Goal: Task Accomplishment & Management: Manage account settings

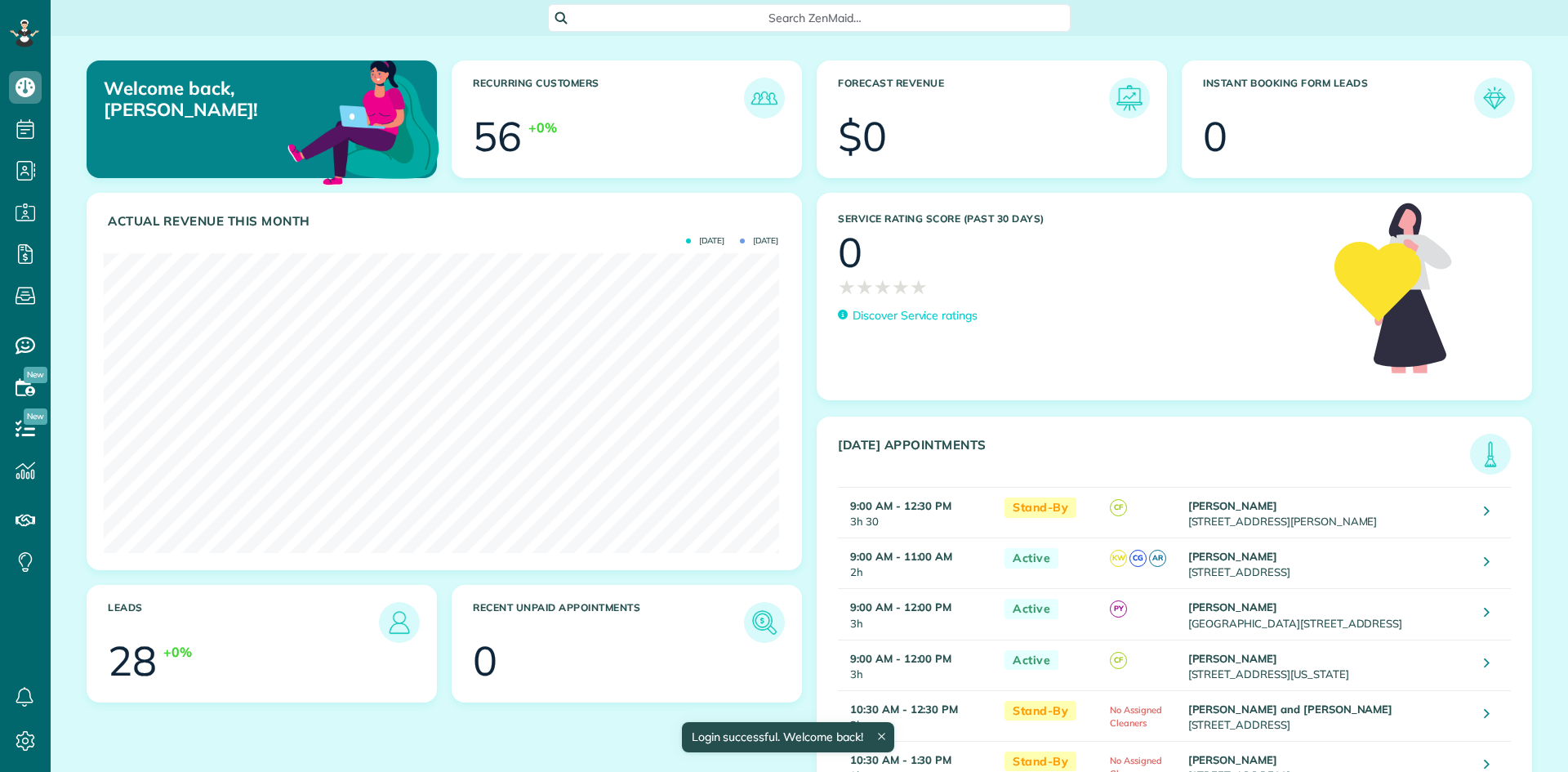
scroll to position [299, 675]
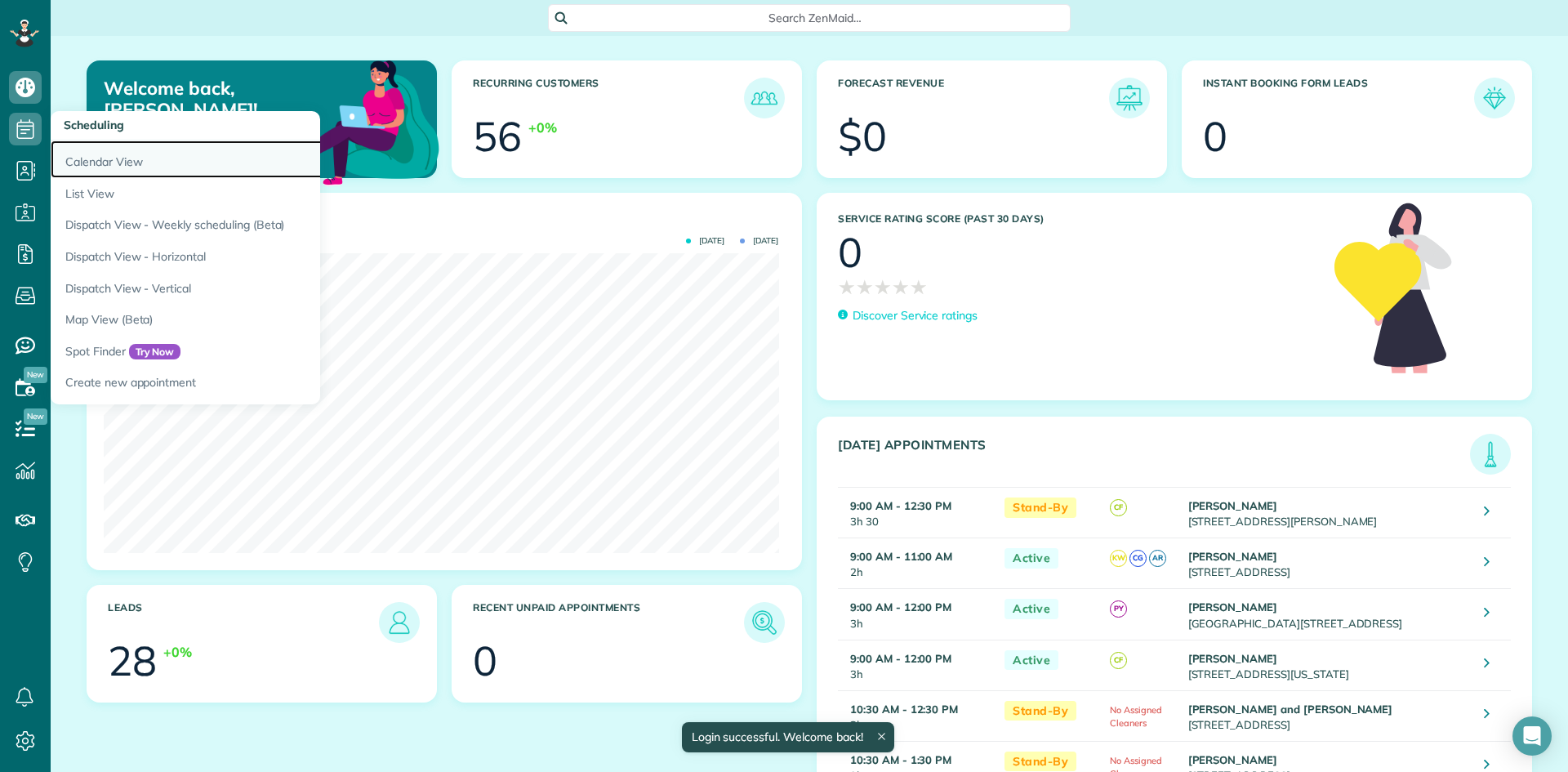
click at [98, 163] on link "Calendar View" at bounding box center [254, 159] width 408 height 38
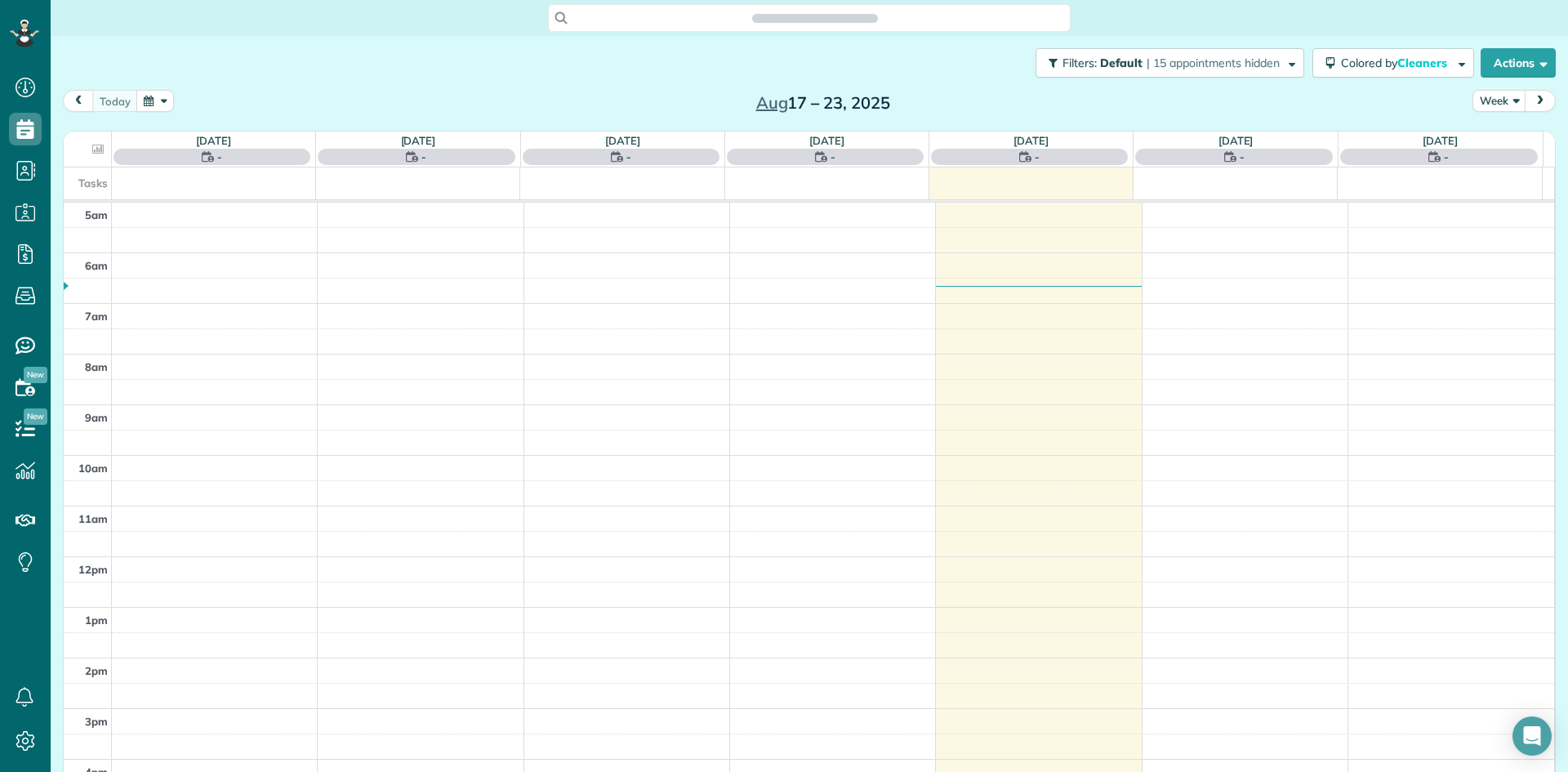
scroll to position [102, 0]
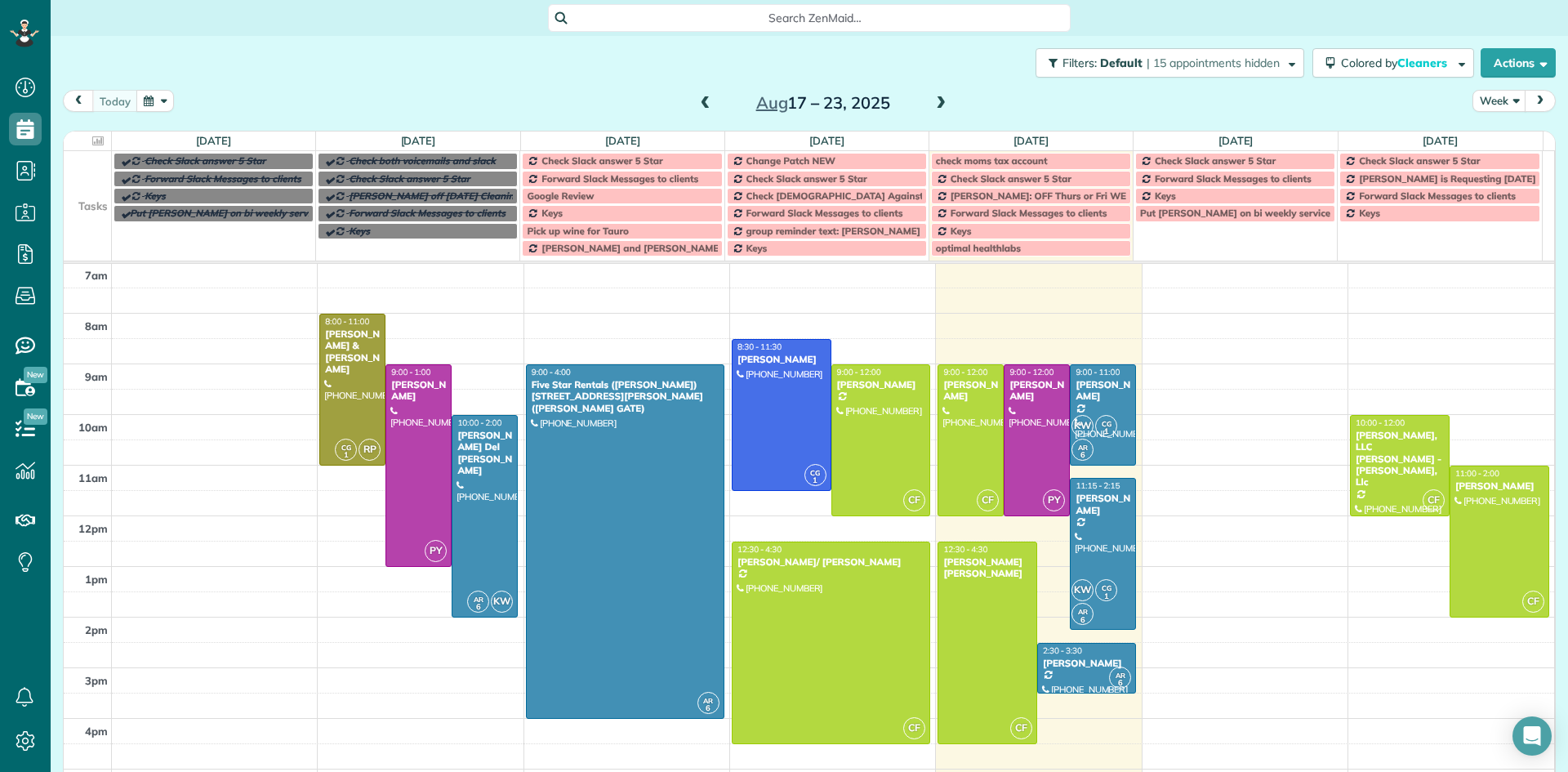
click at [931, 102] on span at bounding box center [940, 103] width 18 height 15
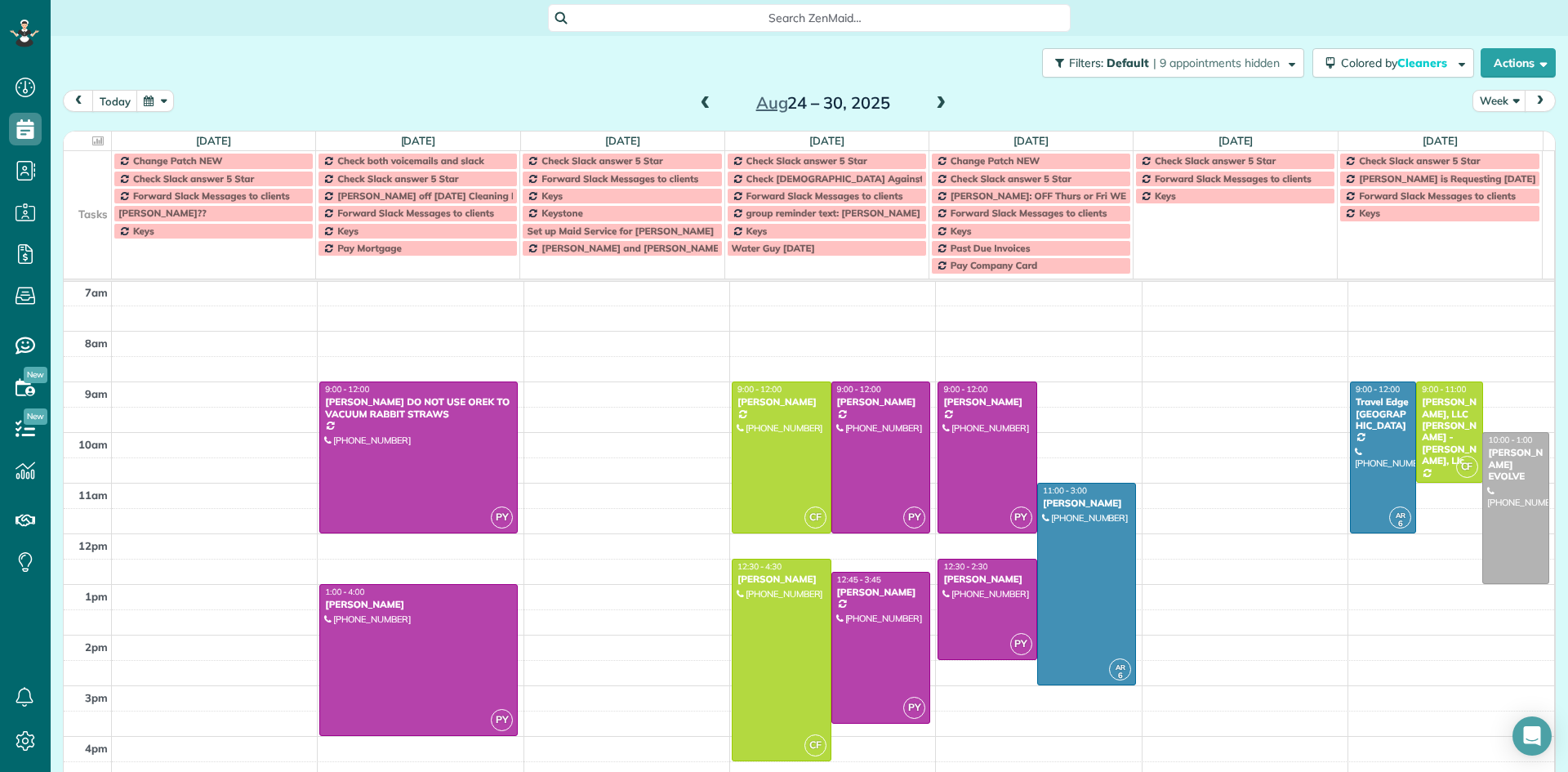
click at [931, 102] on span at bounding box center [940, 103] width 18 height 15
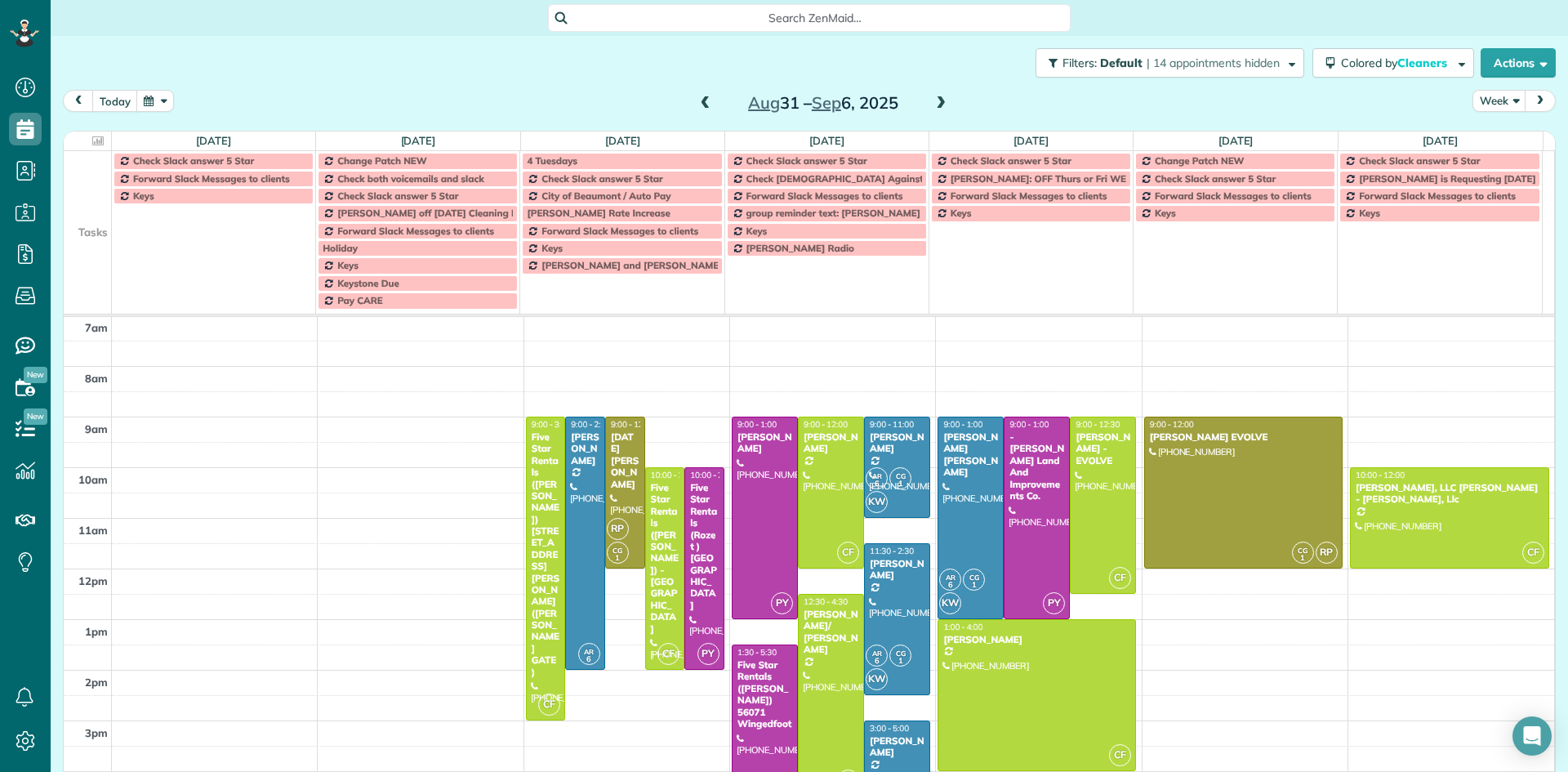
click at [931, 102] on span at bounding box center [940, 103] width 18 height 15
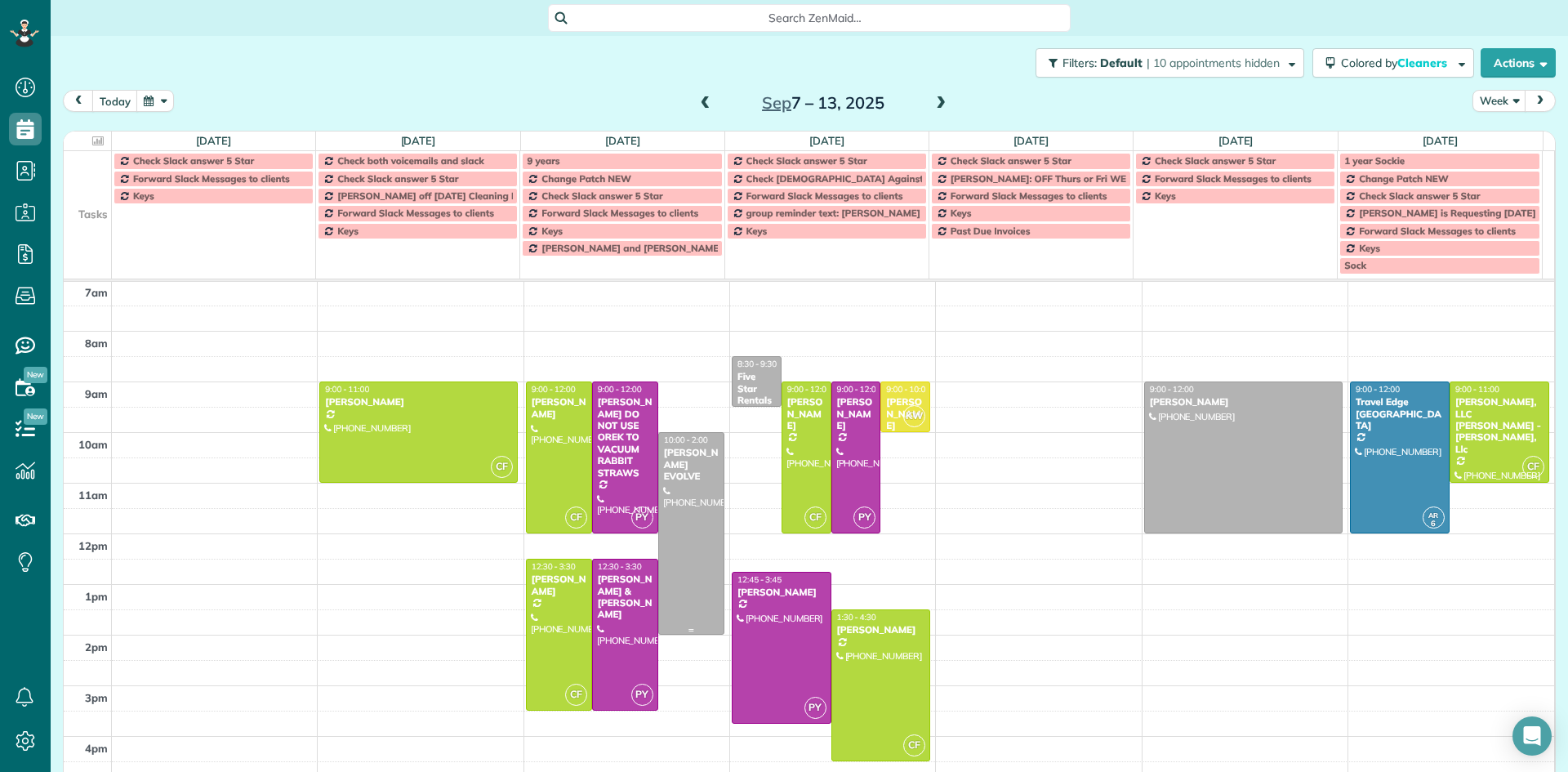
click at [679, 493] on div at bounding box center [690, 534] width 64 height 201
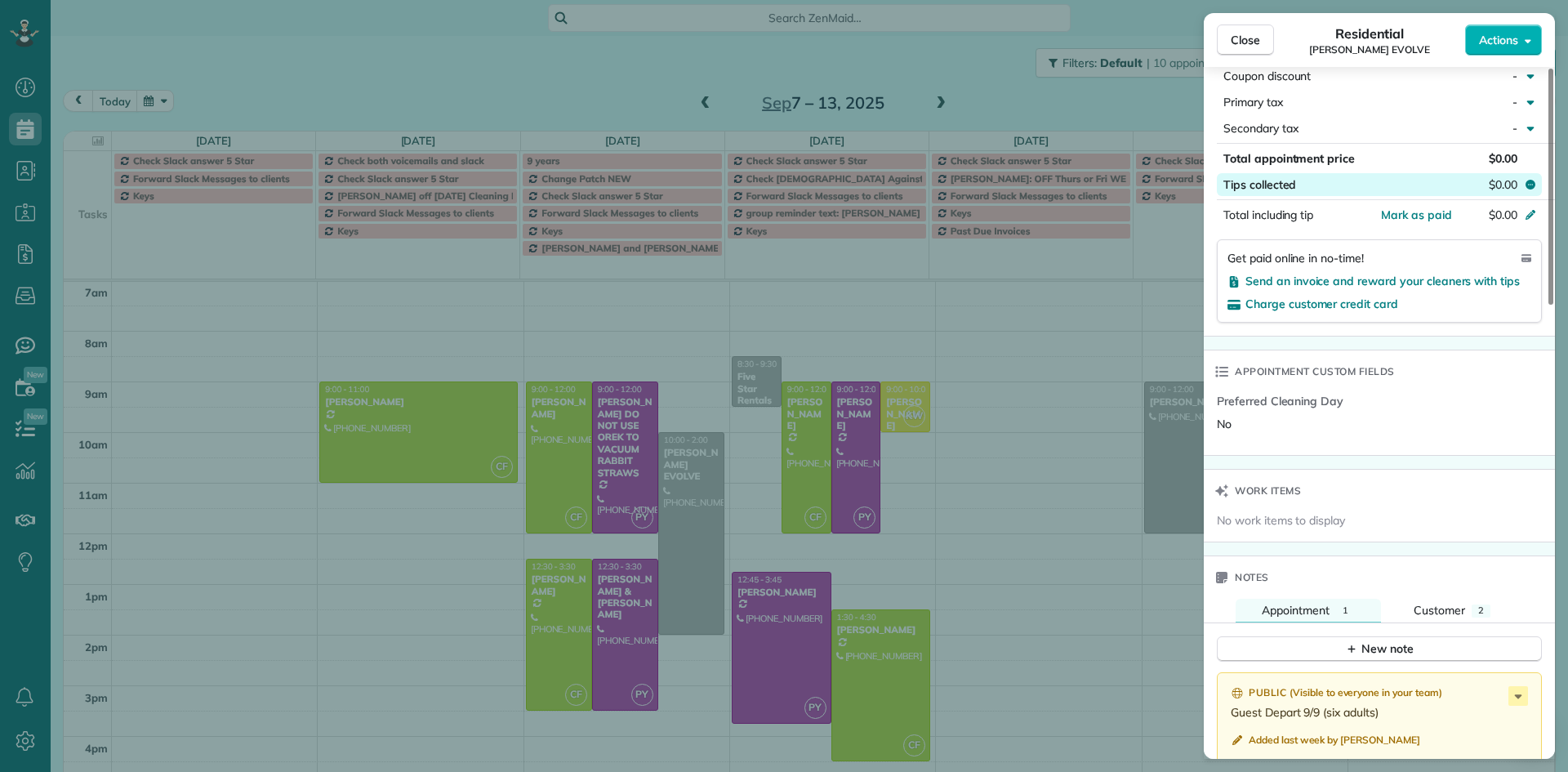
scroll to position [986, 0]
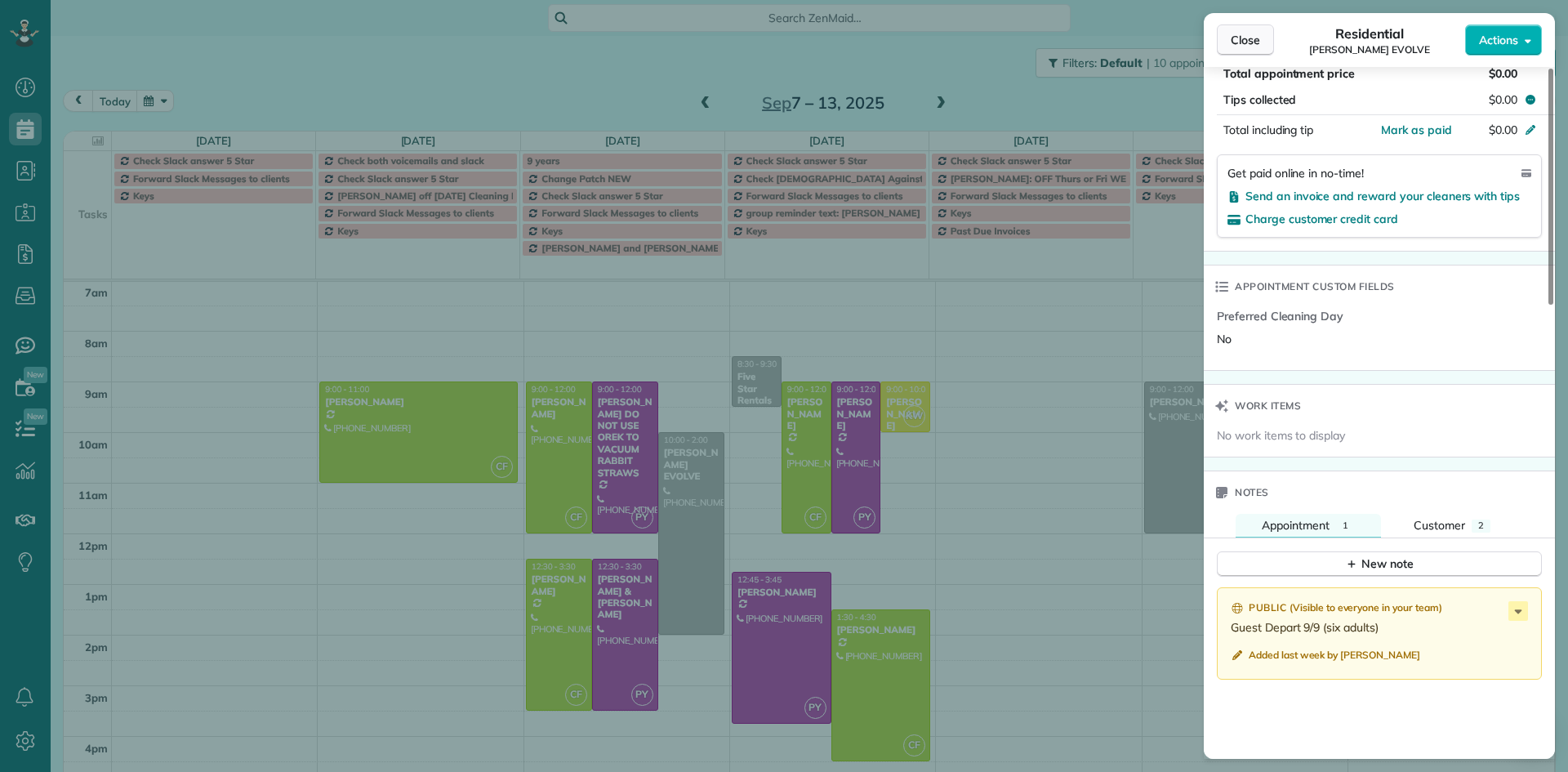
click at [1241, 37] on span "Close" at bounding box center [1245, 40] width 29 height 16
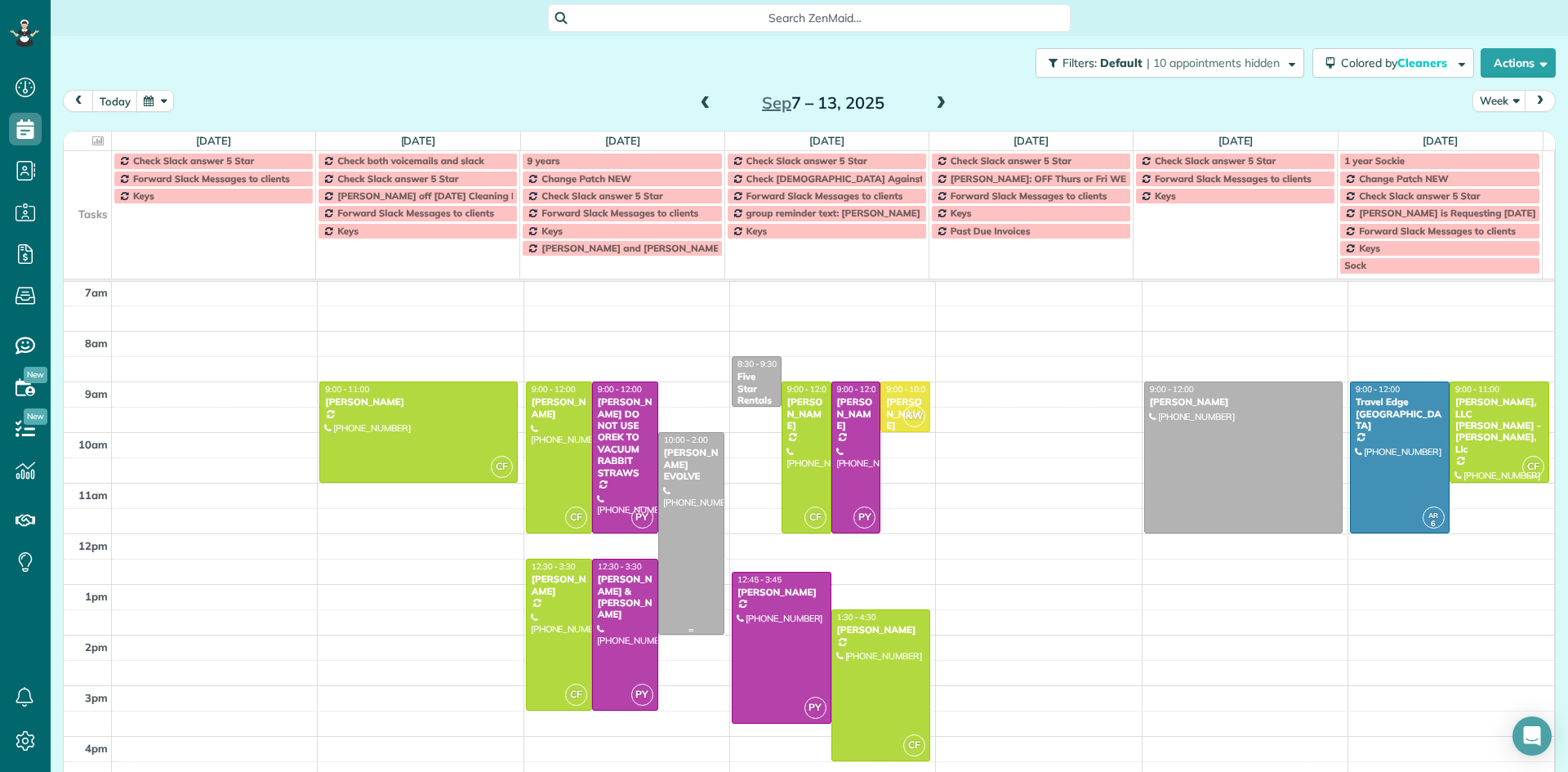
click at [690, 481] on div at bounding box center [690, 534] width 64 height 201
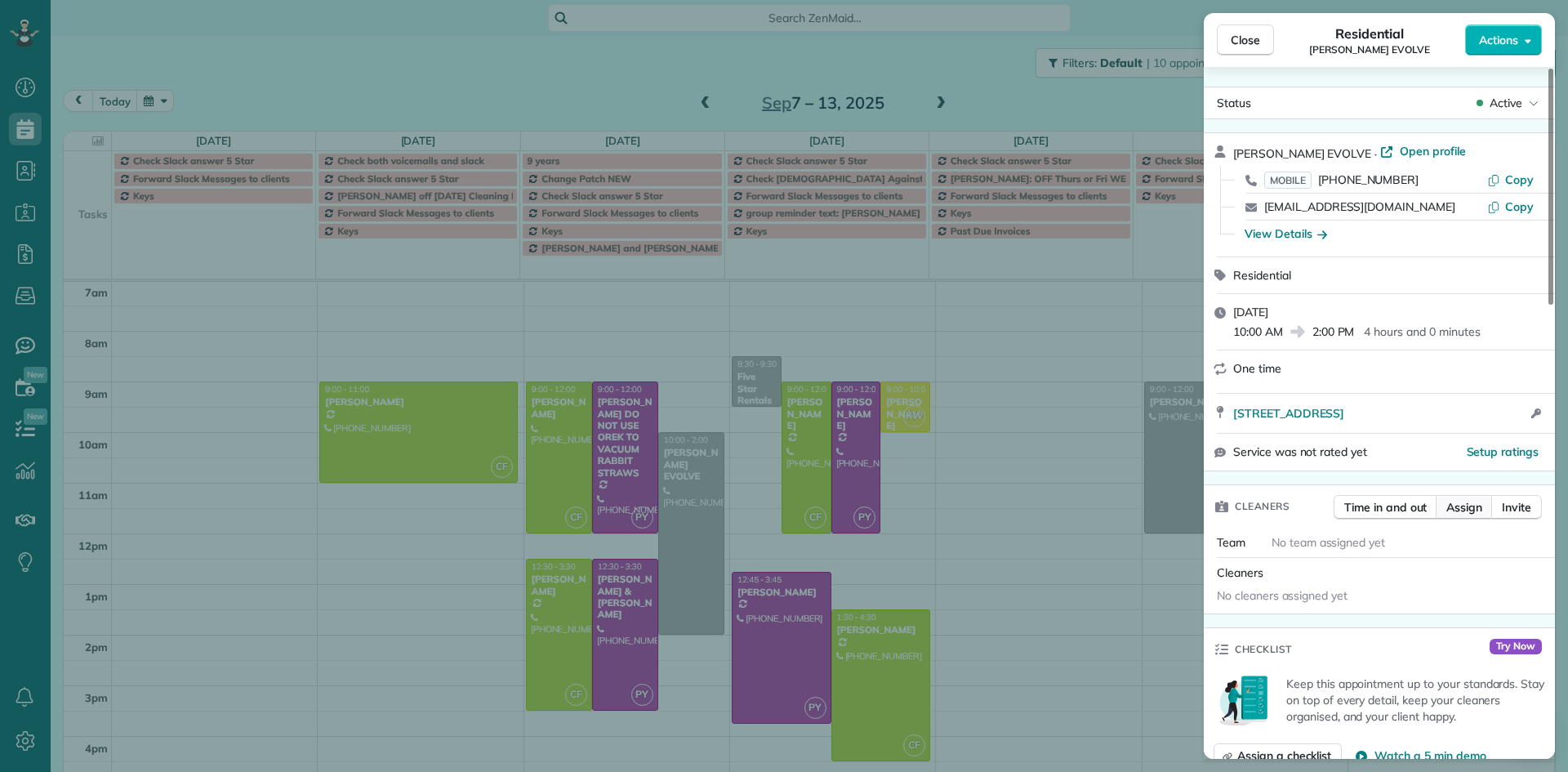
click at [1463, 510] on span "Assign" at bounding box center [1464, 507] width 36 height 16
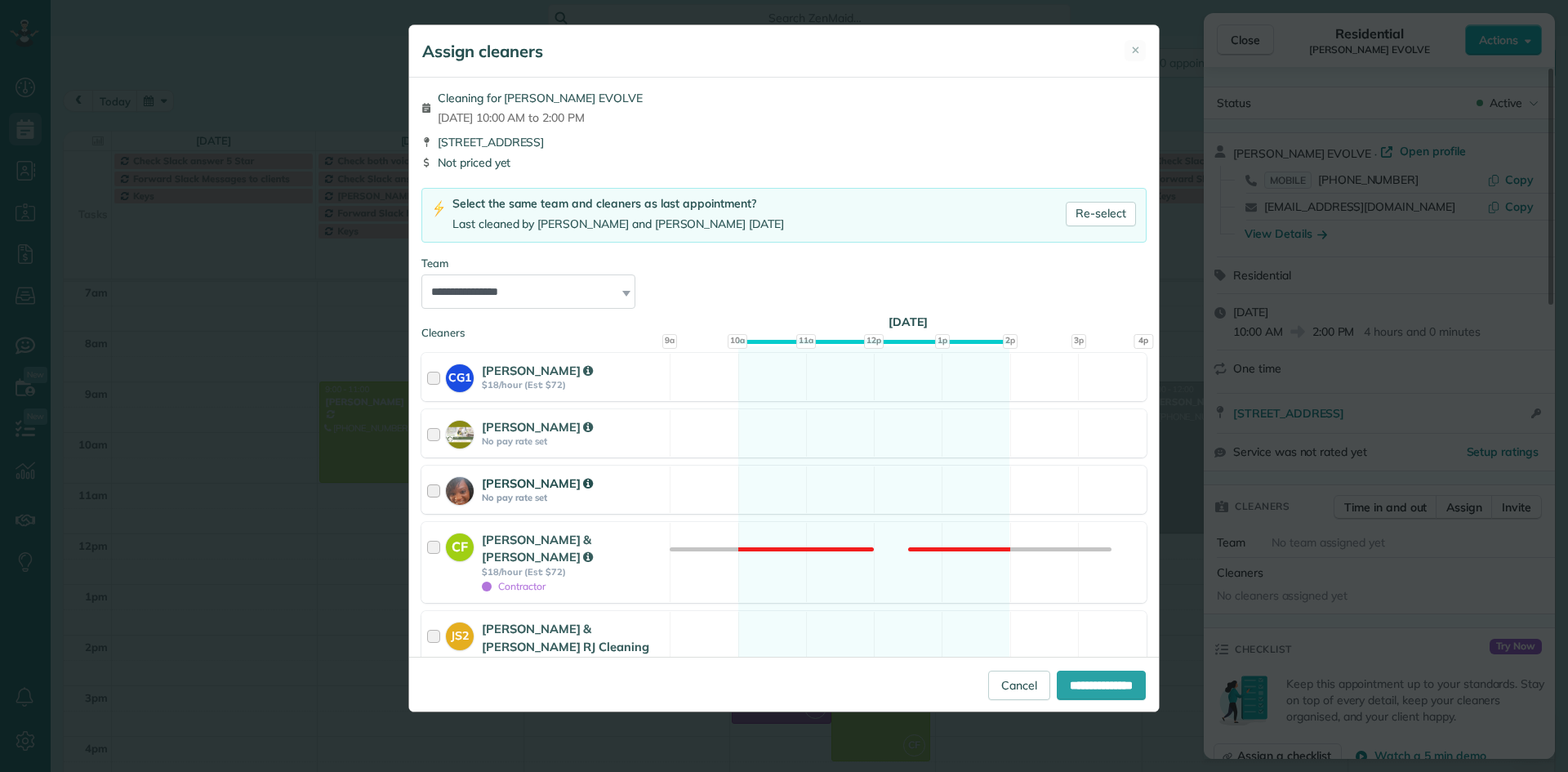
click at [440, 486] on div at bounding box center [436, 489] width 19 height 30
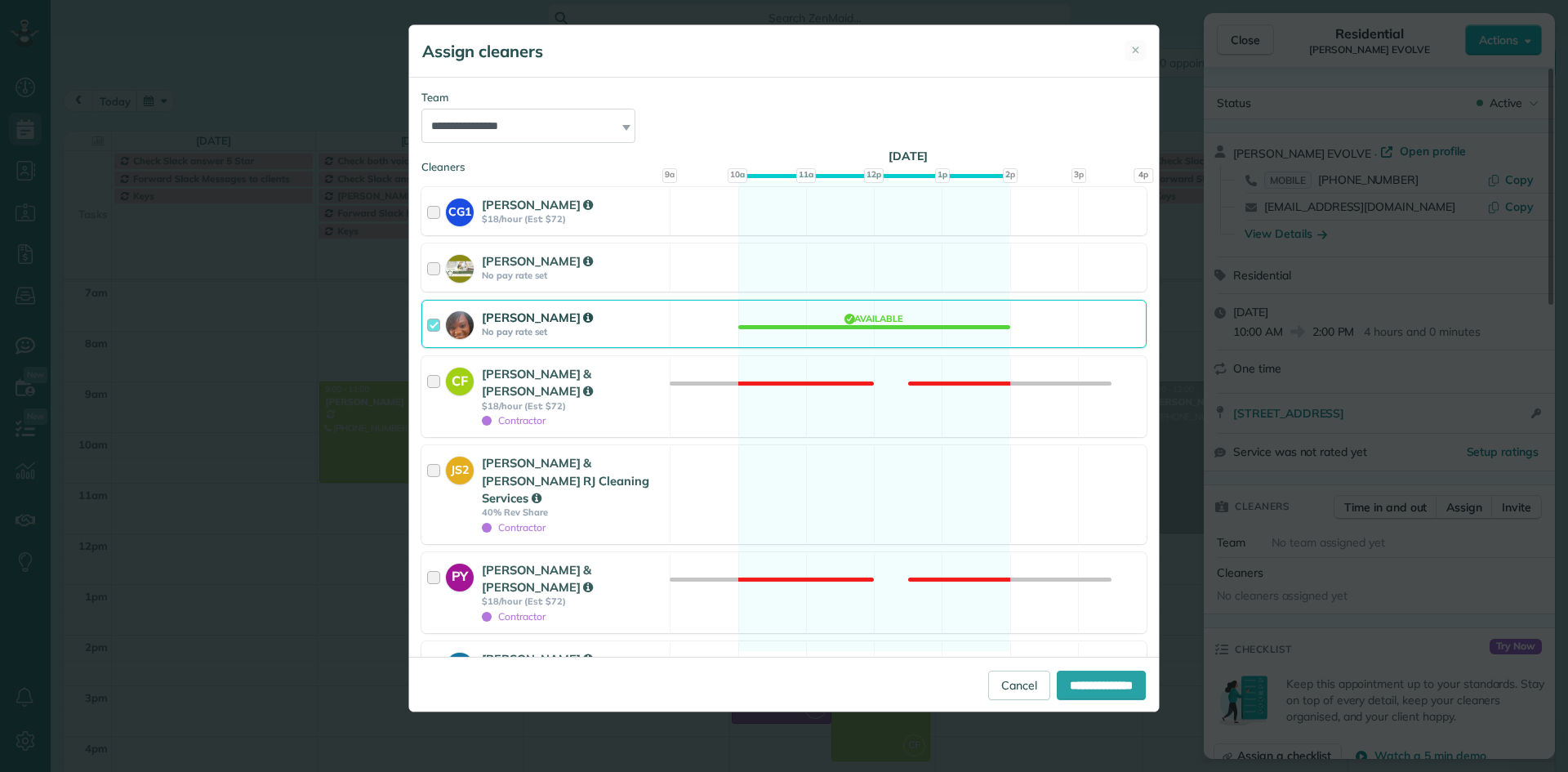
scroll to position [201, 0]
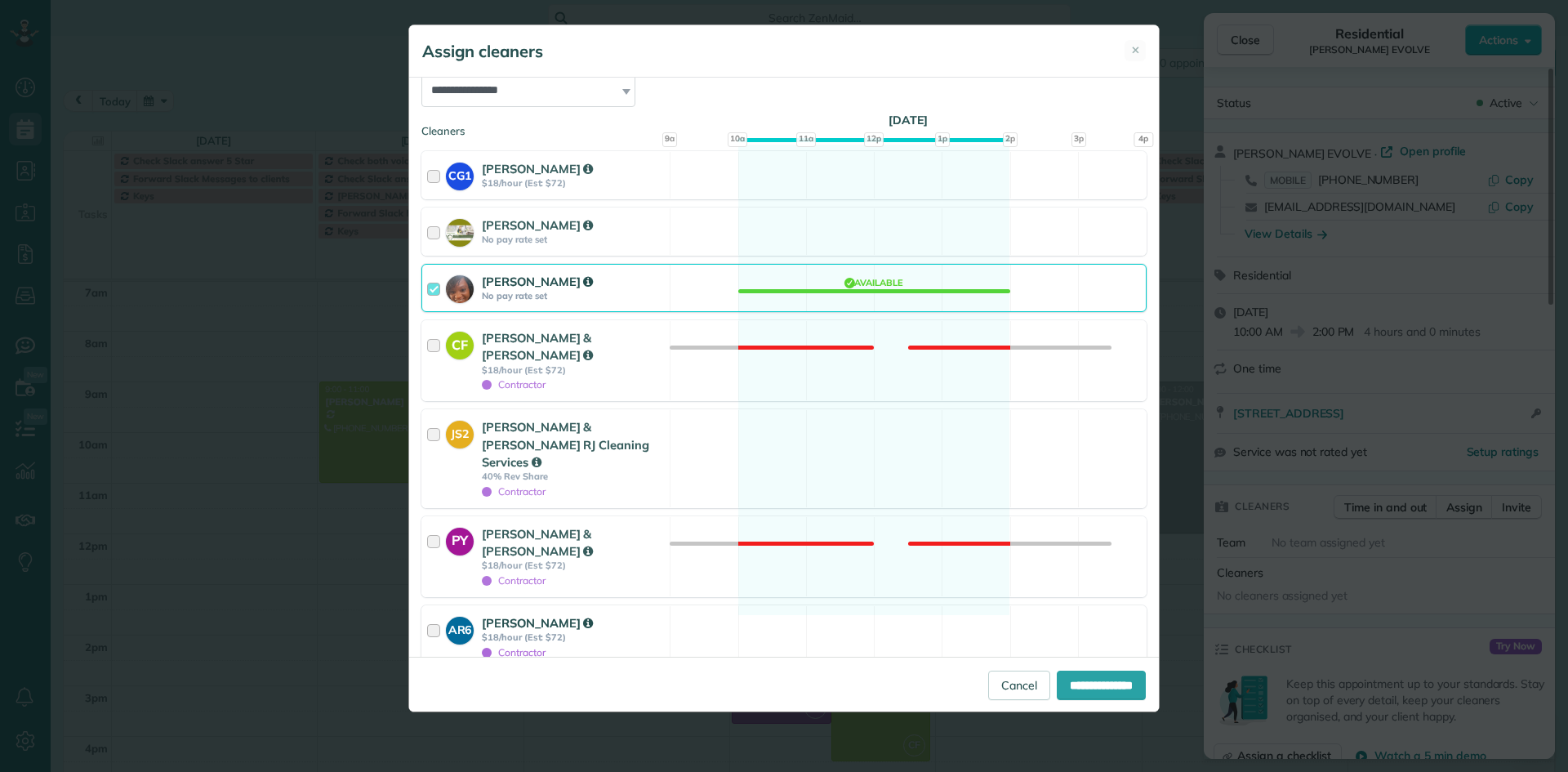
click at [426, 606] on div "AR6 Ana Rodriguez $18/hour (Est: $72) Contractor" at bounding box center [546, 637] width 247 height 62
click at [1090, 678] on input "**********" at bounding box center [1101, 685] width 89 height 29
type input "**********"
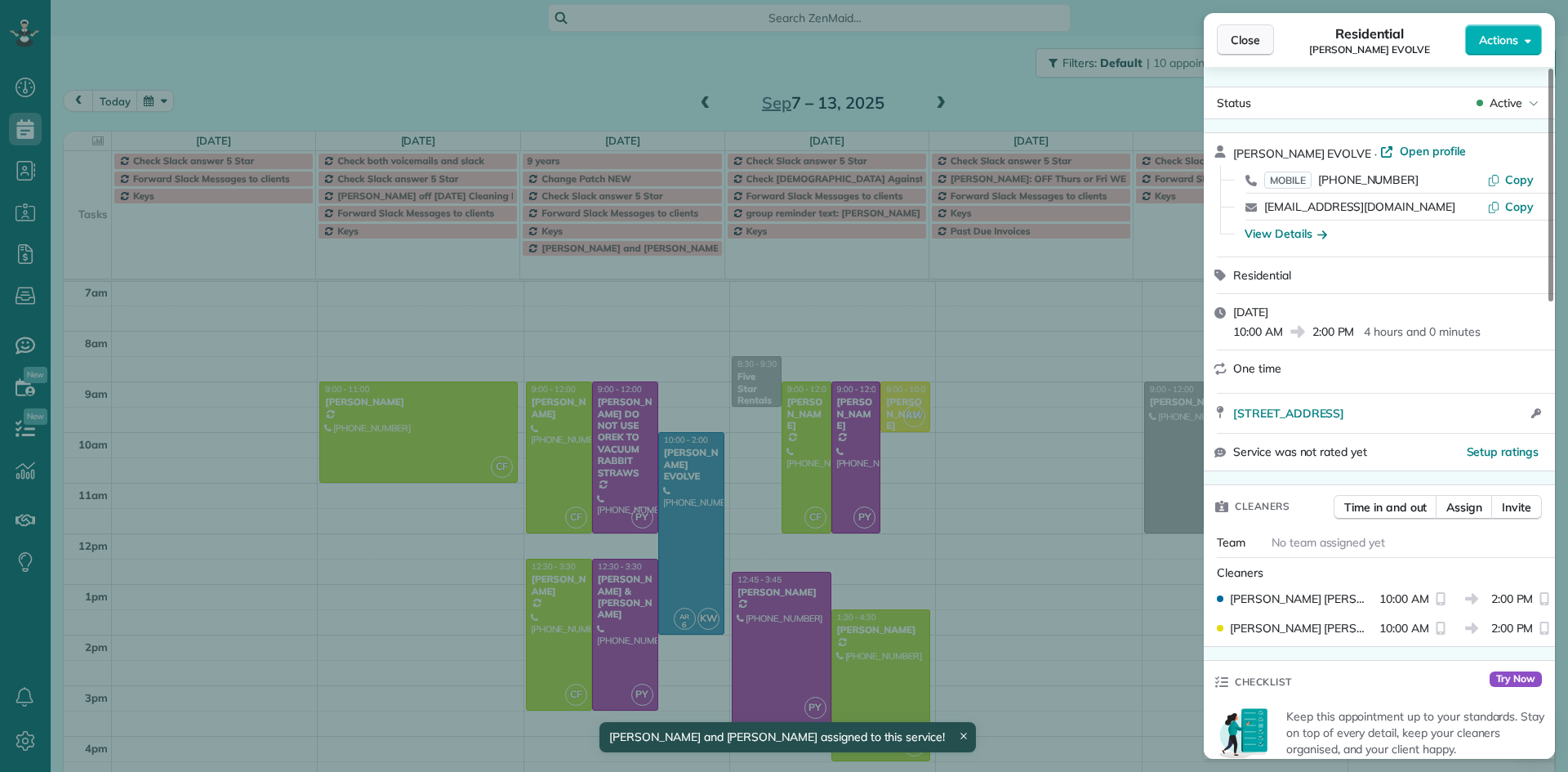
click at [1241, 45] on span "Close" at bounding box center [1245, 40] width 29 height 16
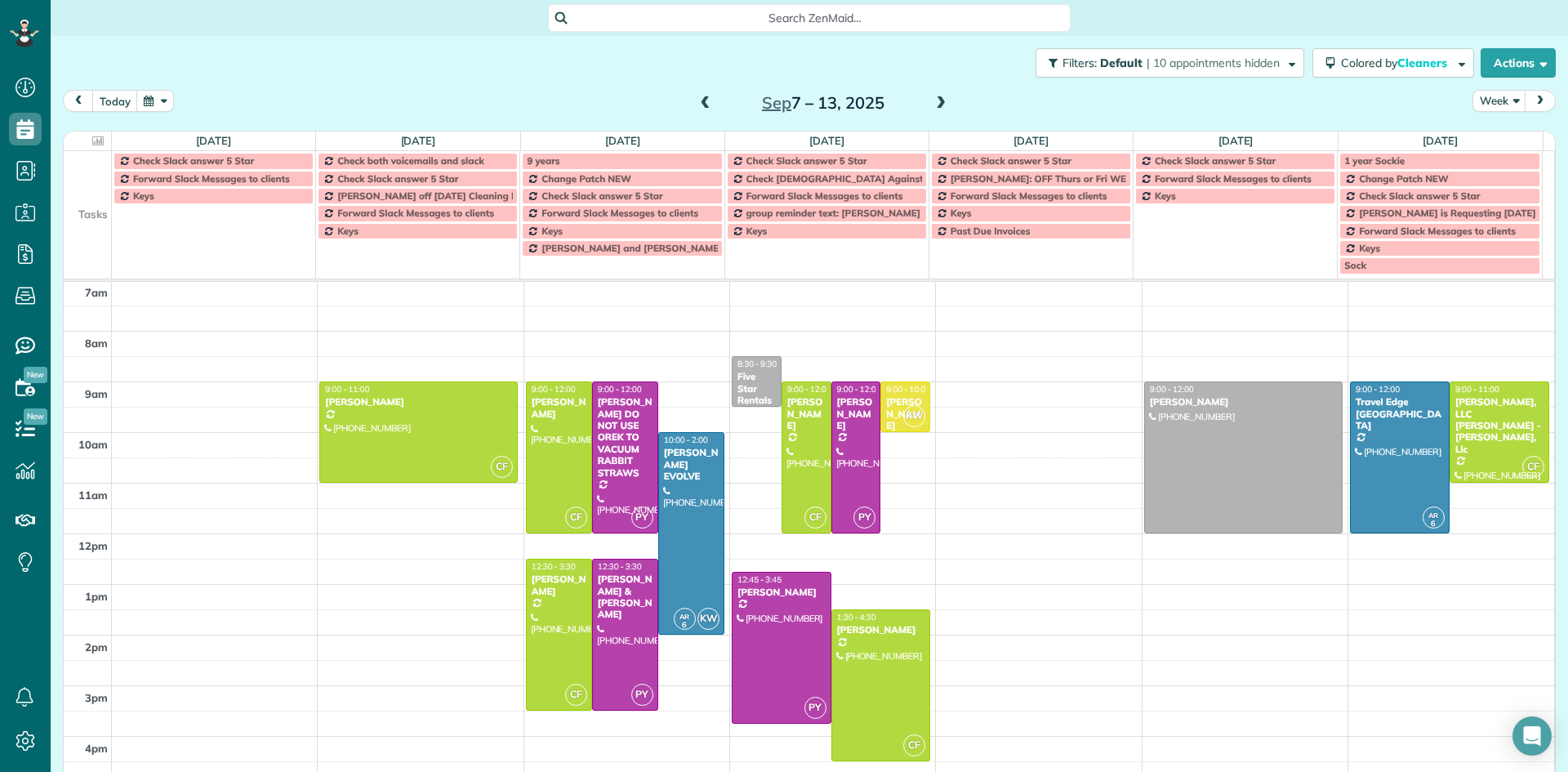
click at [934, 106] on span at bounding box center [940, 103] width 18 height 15
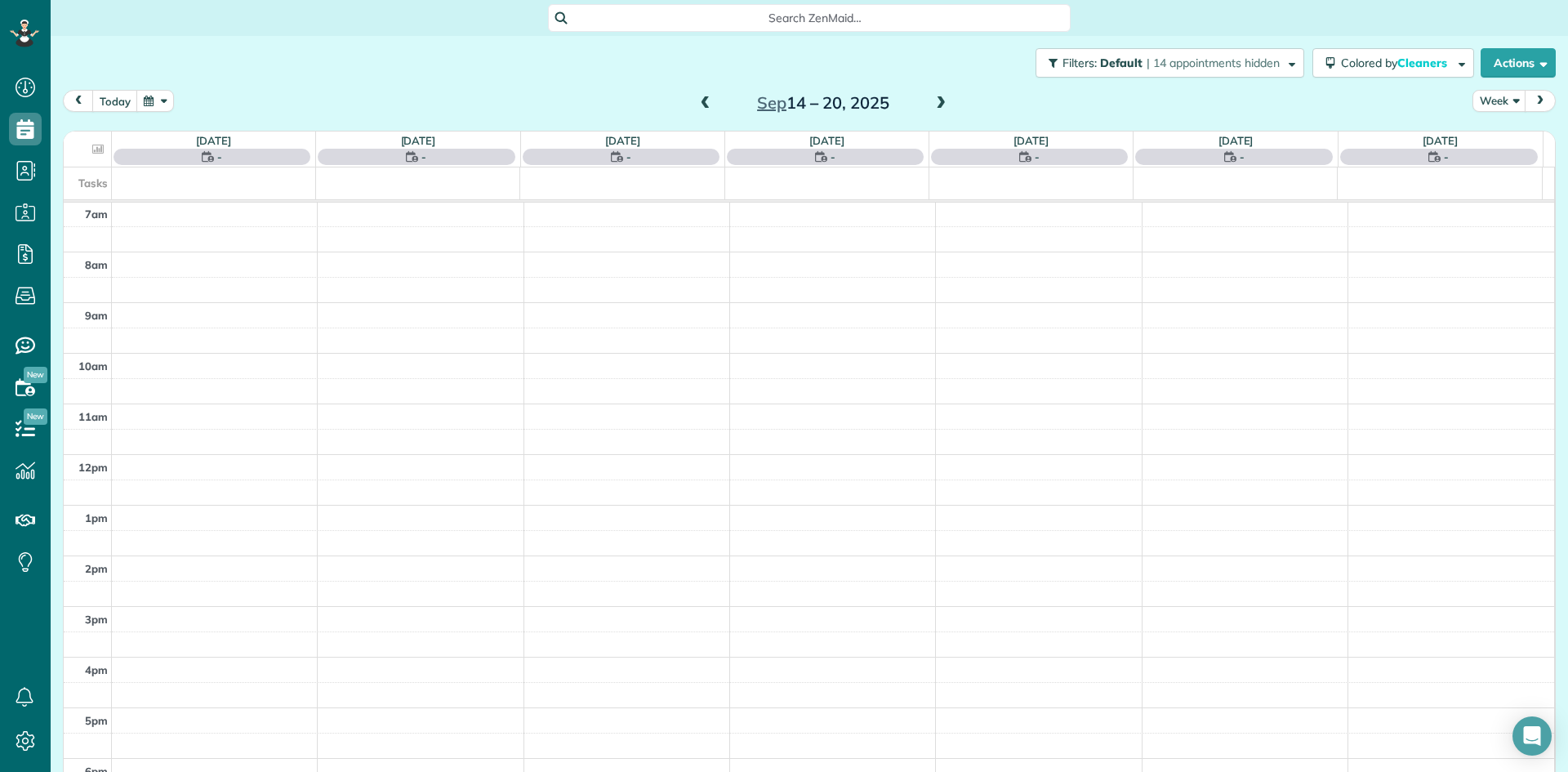
click at [934, 106] on span at bounding box center [940, 103] width 18 height 15
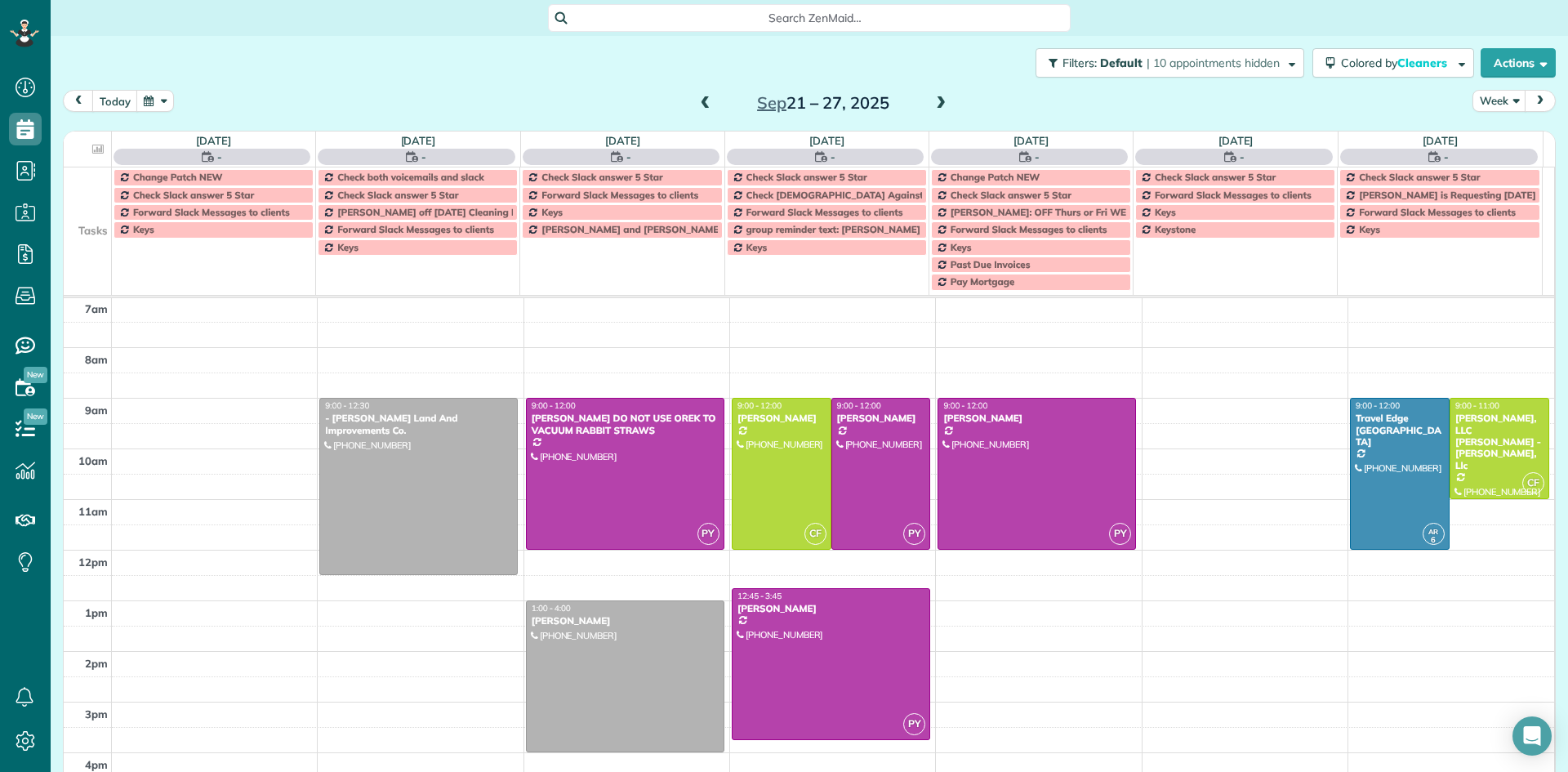
click at [934, 106] on span at bounding box center [940, 103] width 18 height 15
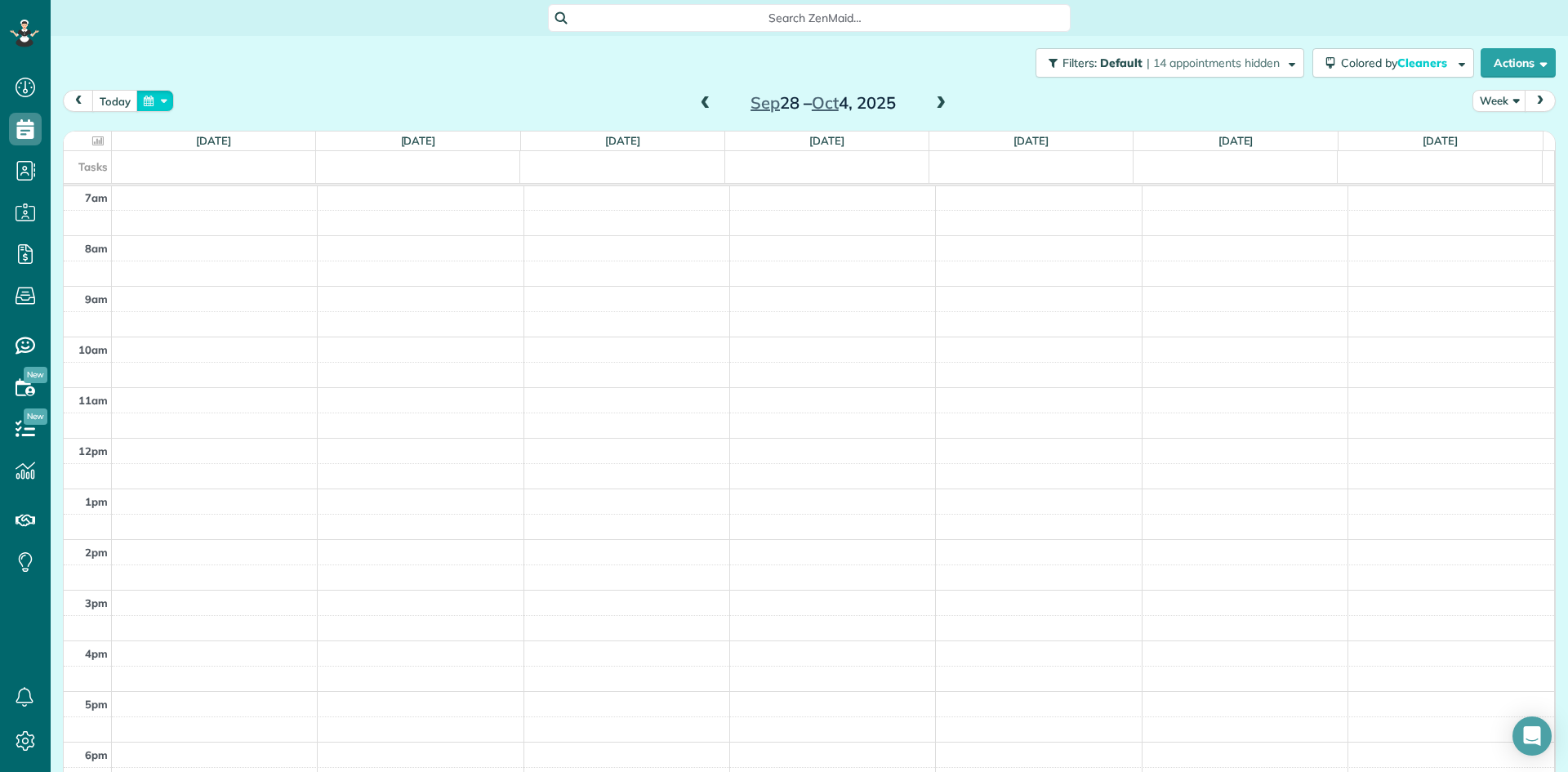
click at [154, 102] on button "button" at bounding box center [155, 101] width 38 height 22
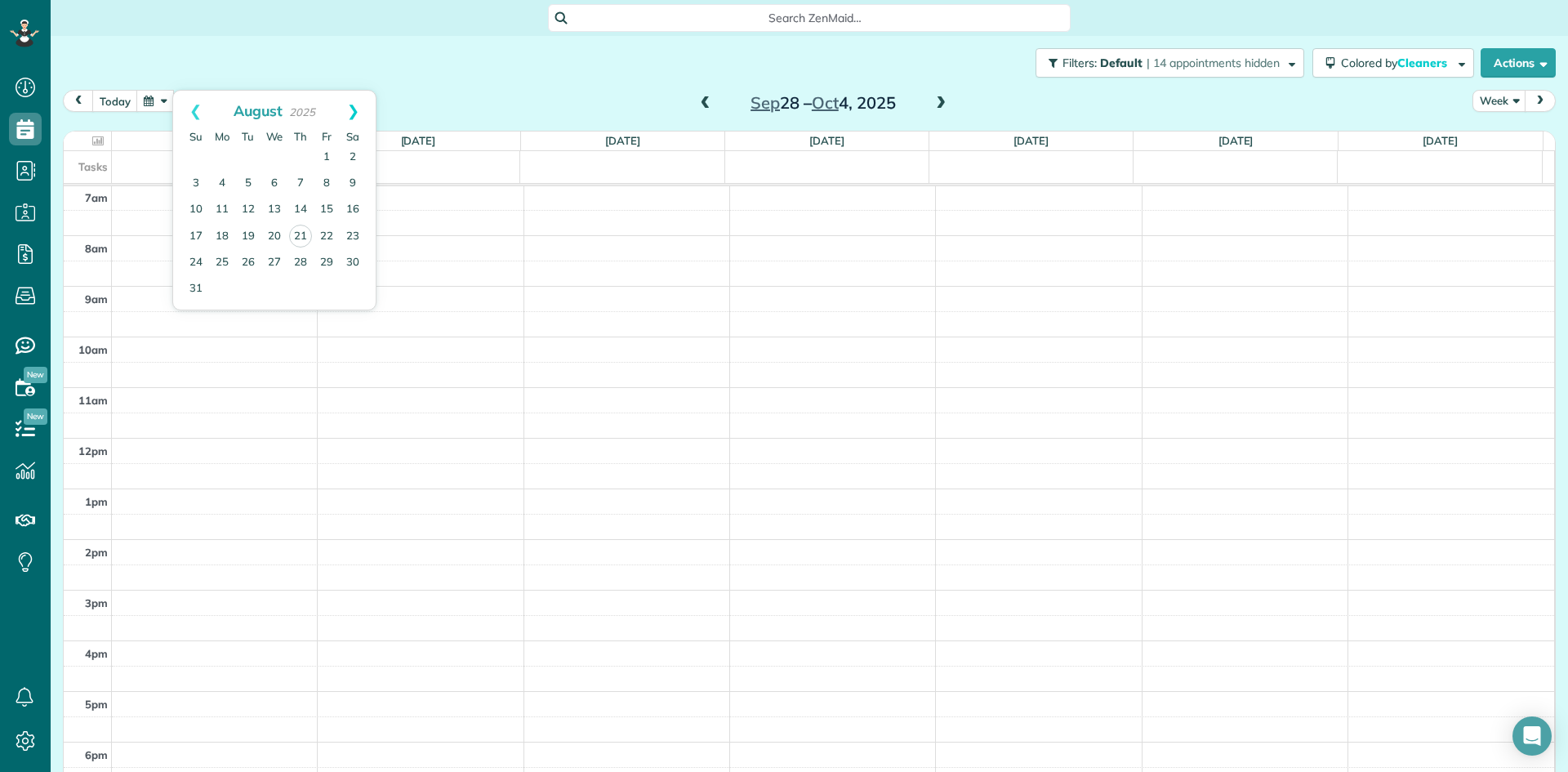
click at [353, 110] on link "Next" at bounding box center [353, 111] width 45 height 41
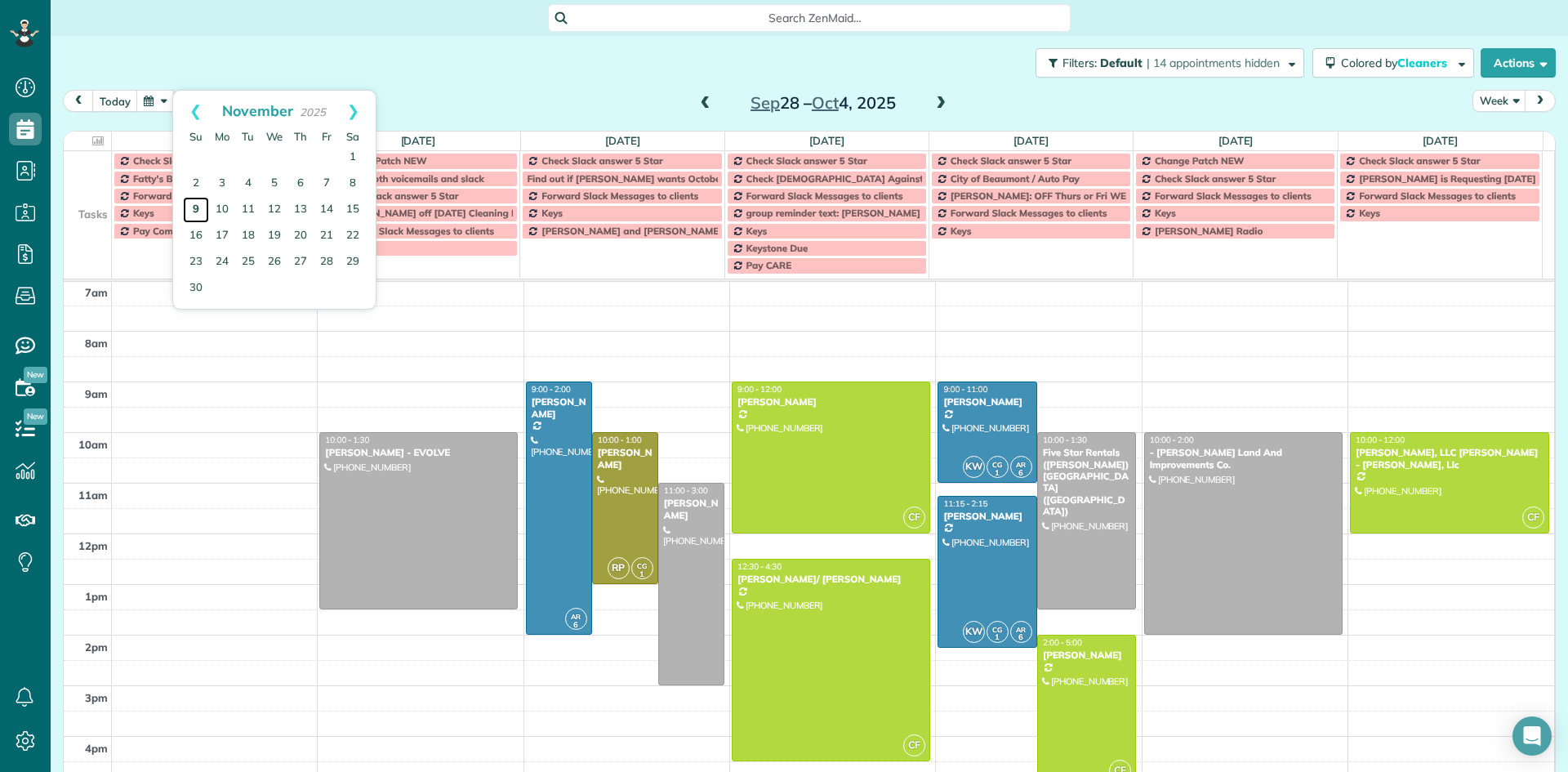
click at [199, 201] on link "9" at bounding box center [196, 210] width 26 height 26
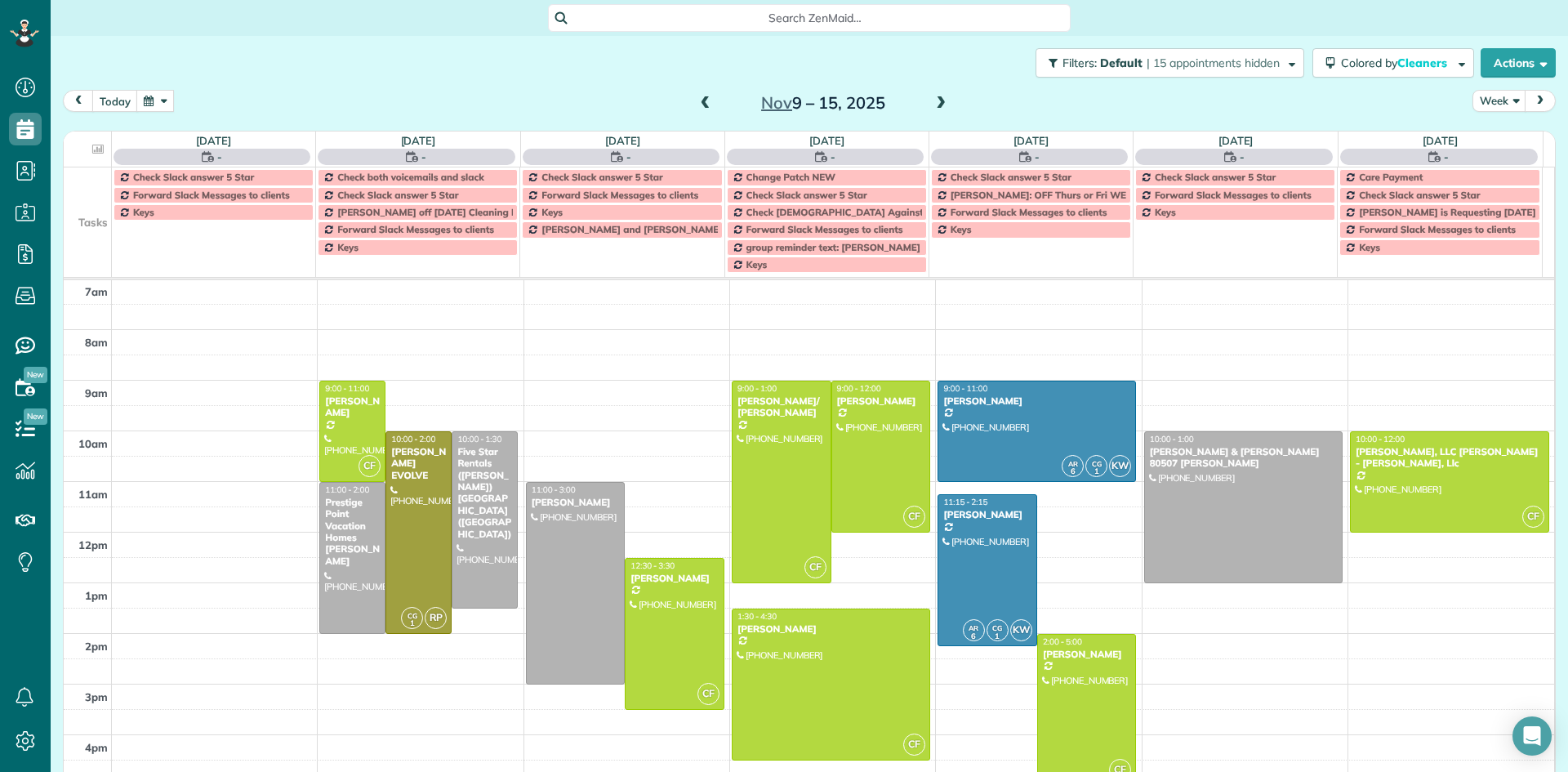
click at [193, 453] on div "5am 6am 7am 8am 9am 10am 11am 12pm 1pm 2pm 3pm 4pm 5pm 6pm 7pm 8pm 9pm 10pm CF …" at bounding box center [809, 633] width 1490 height 911
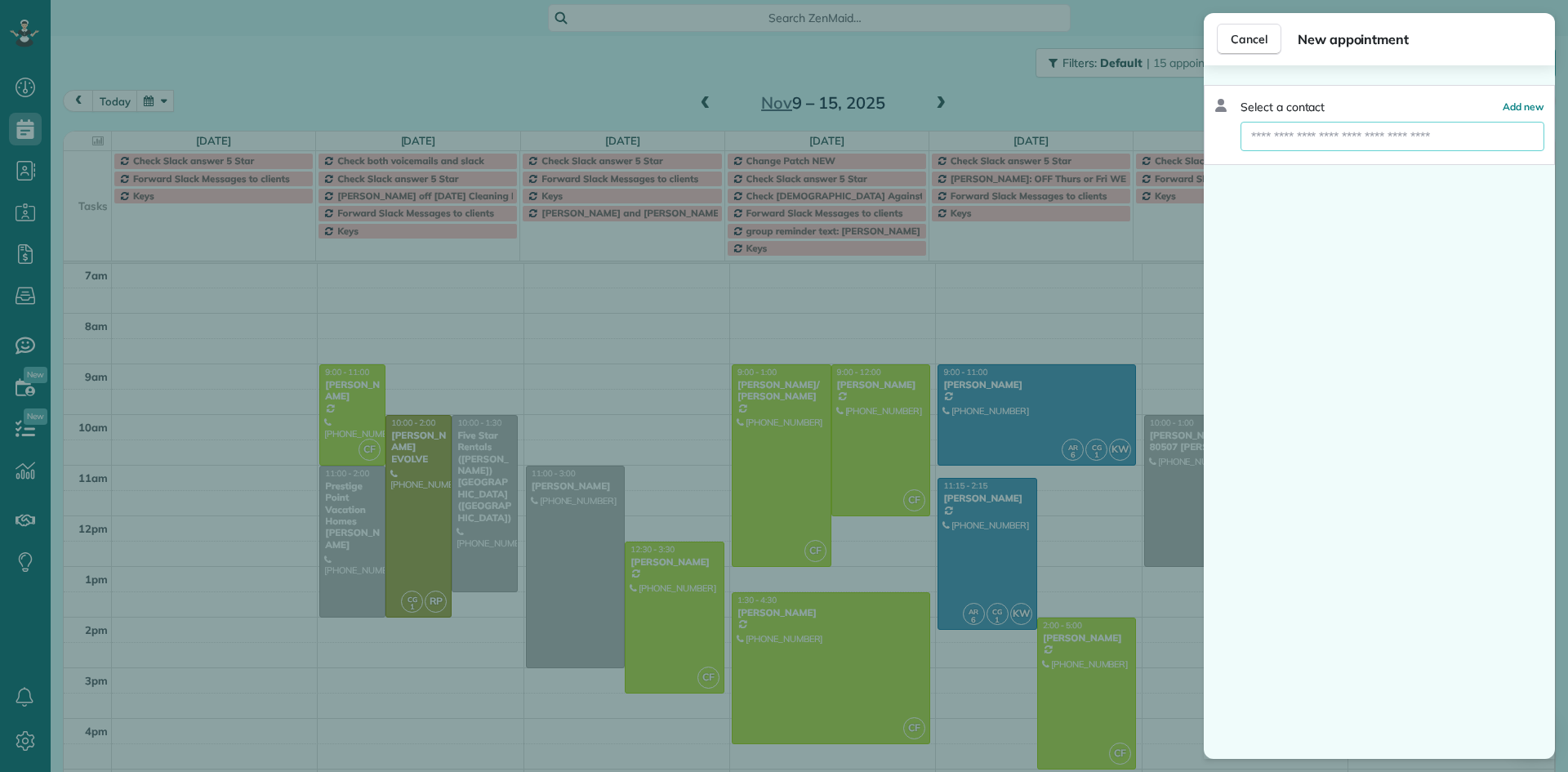
click at [1326, 133] on input "text" at bounding box center [1392, 136] width 304 height 29
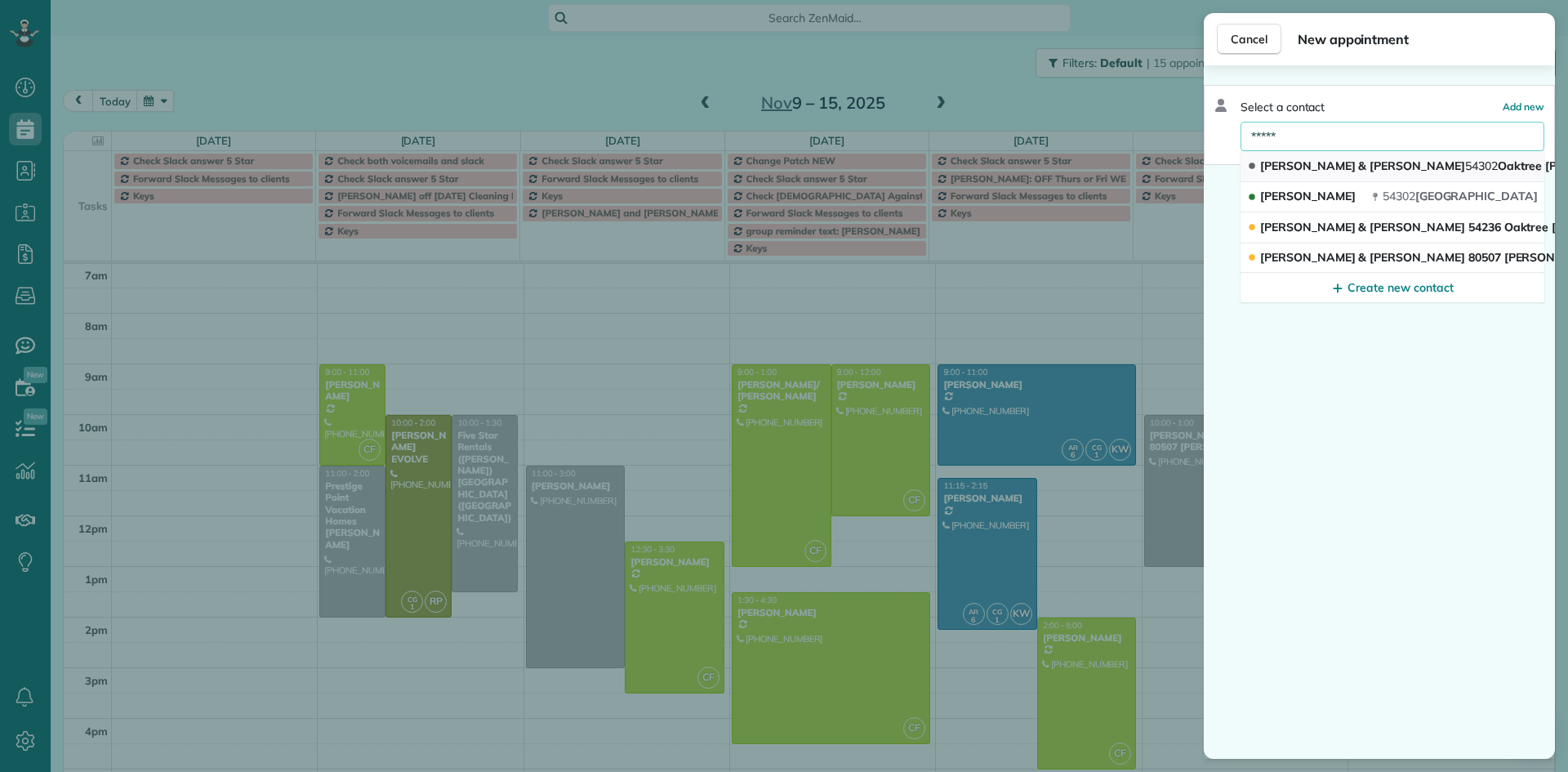
type input "*****"
click at [1346, 167] on span "Ken & Meredeth 54302 Oaktree Williams" at bounding box center [1450, 165] width 381 height 15
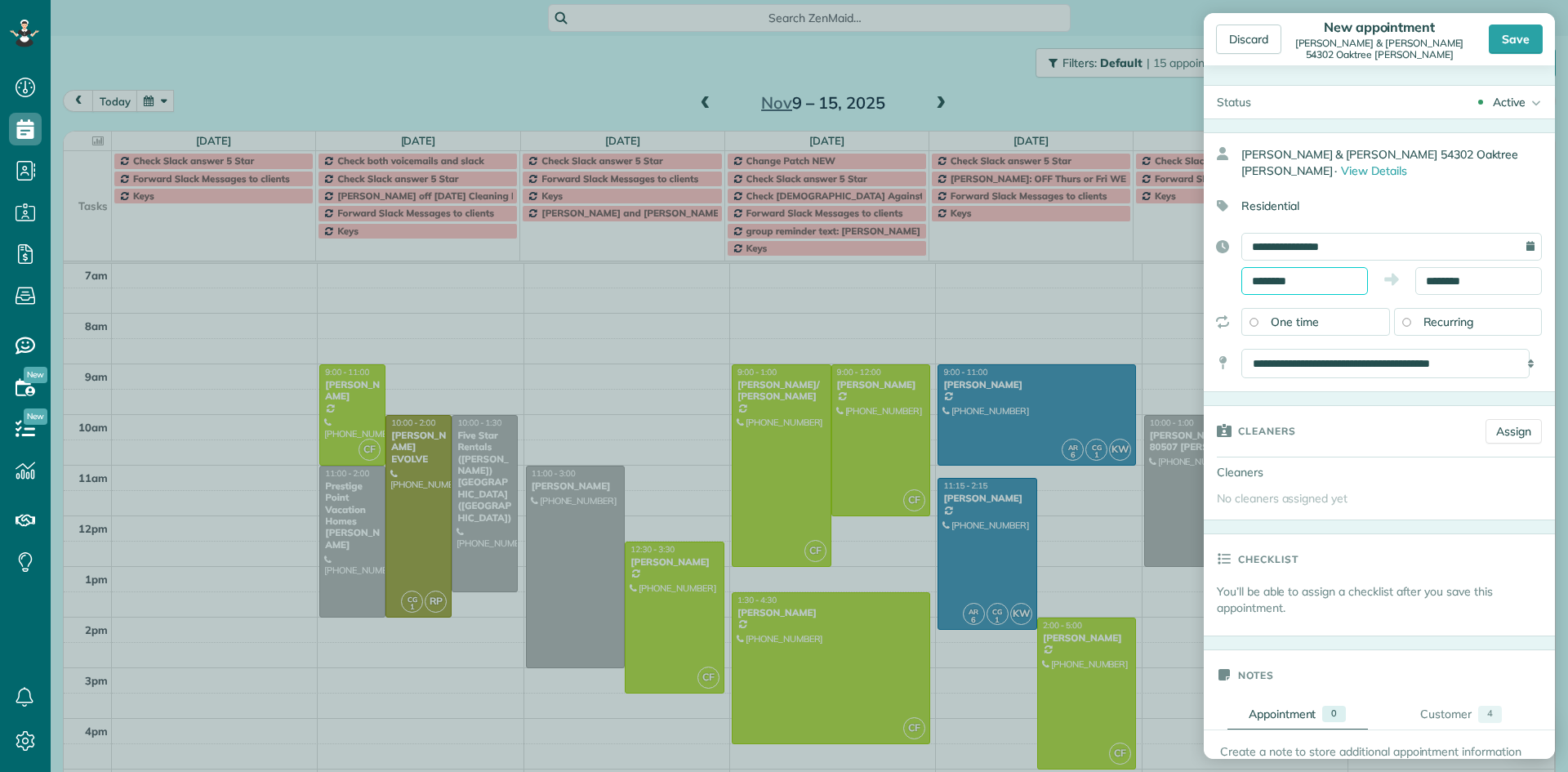
click at [1306, 279] on input "********" at bounding box center [1304, 280] width 126 height 27
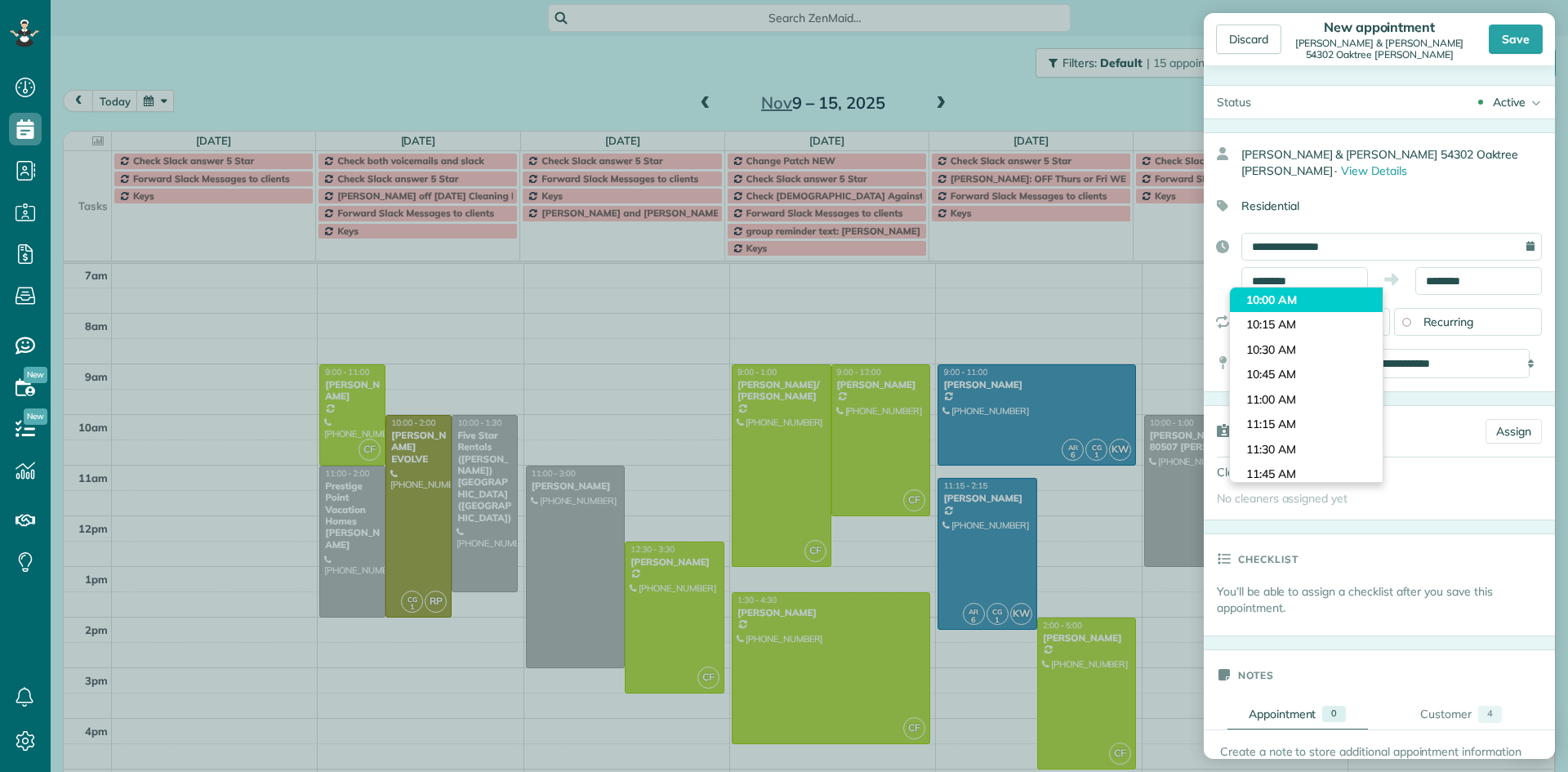
type input "********"
click at [1306, 298] on body "Dashboard Scheduling Calendar View List View Dispatch View - Weekly scheduling …" at bounding box center [784, 386] width 1568 height 772
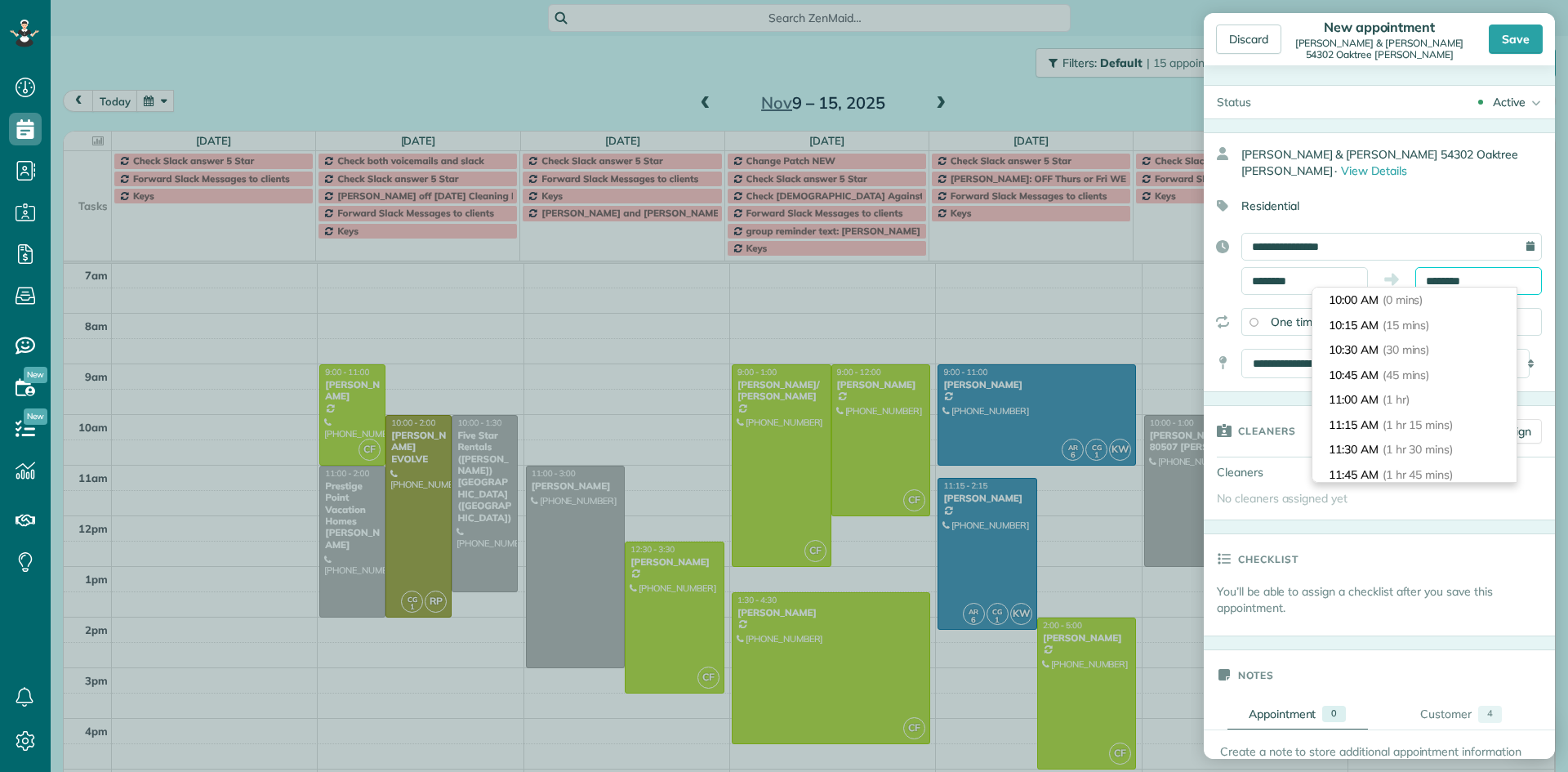
click at [1456, 277] on input "********" at bounding box center [1478, 280] width 126 height 27
type input "*******"
click at [1466, 395] on li "1:30 PM (3 hrs 30 mins)" at bounding box center [1413, 404] width 204 height 26
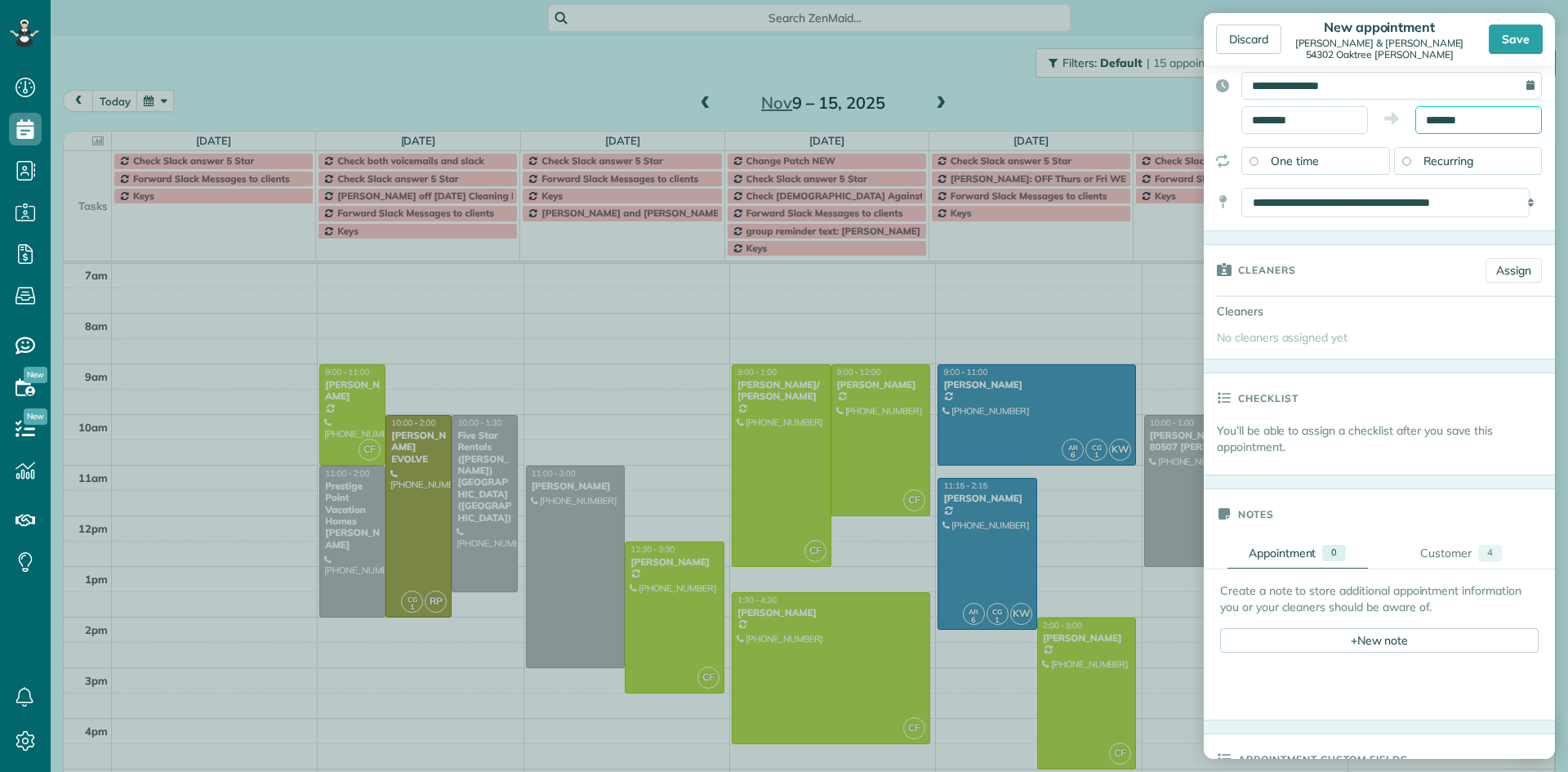
scroll to position [163, 0]
click at [1353, 641] on div "+ New note" at bounding box center [1379, 638] width 319 height 25
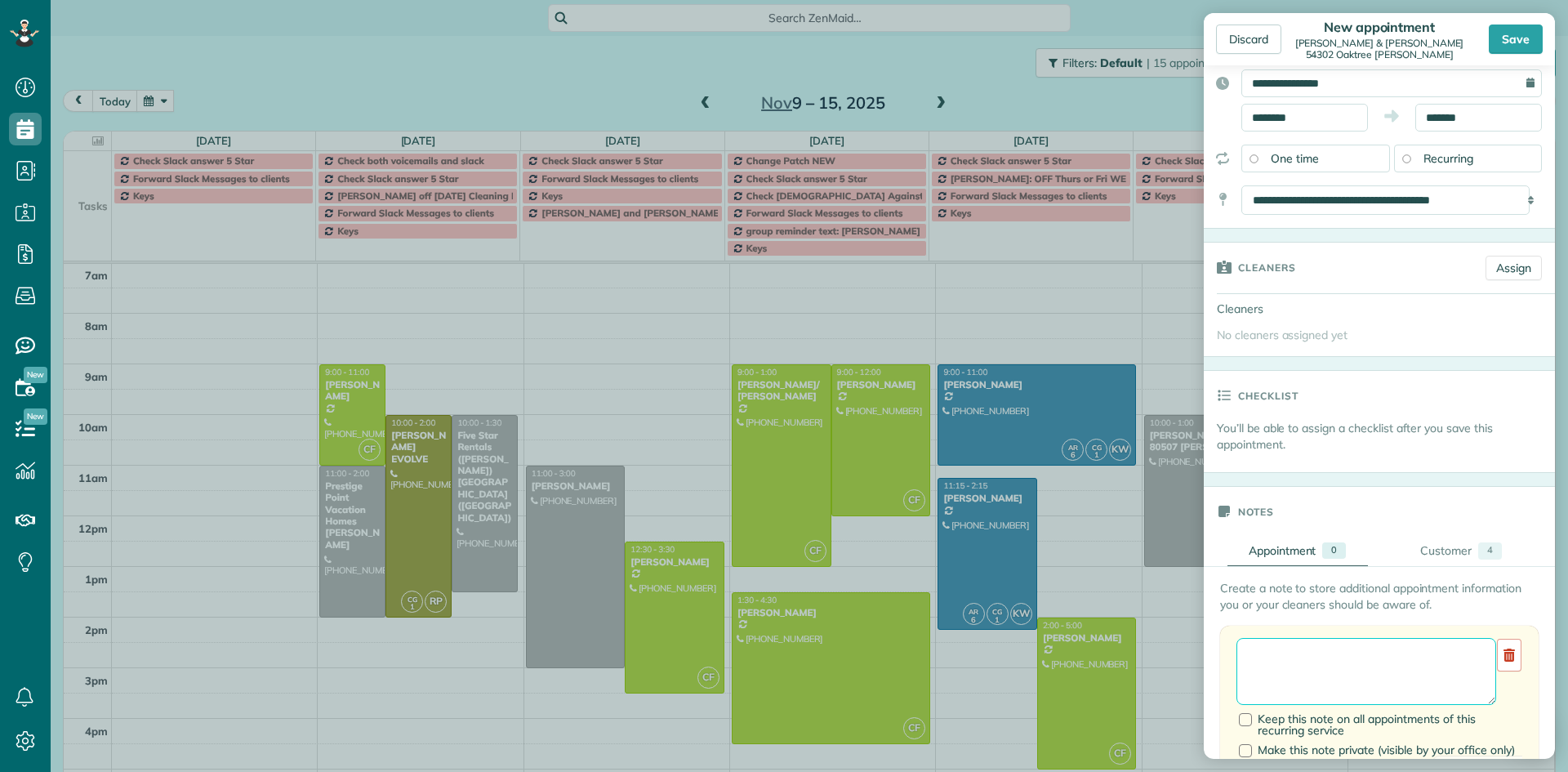
click at [1248, 654] on textarea at bounding box center [1366, 671] width 260 height 67
paste textarea "**********"
type textarea "**********"
click at [1520, 38] on div "Save" at bounding box center [1515, 39] width 54 height 29
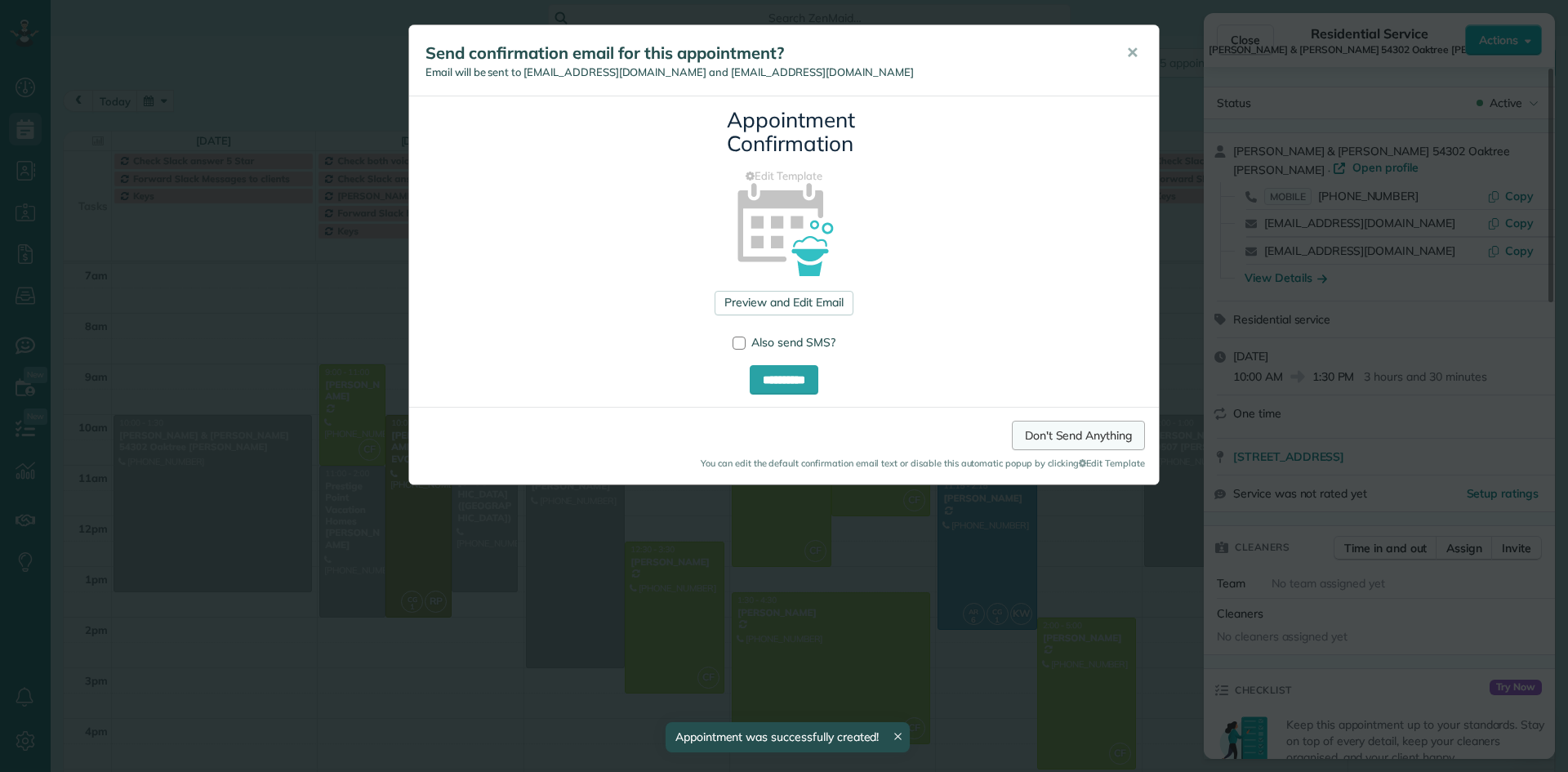
click at [1061, 428] on link "Don't Send Anything" at bounding box center [1078, 435] width 133 height 29
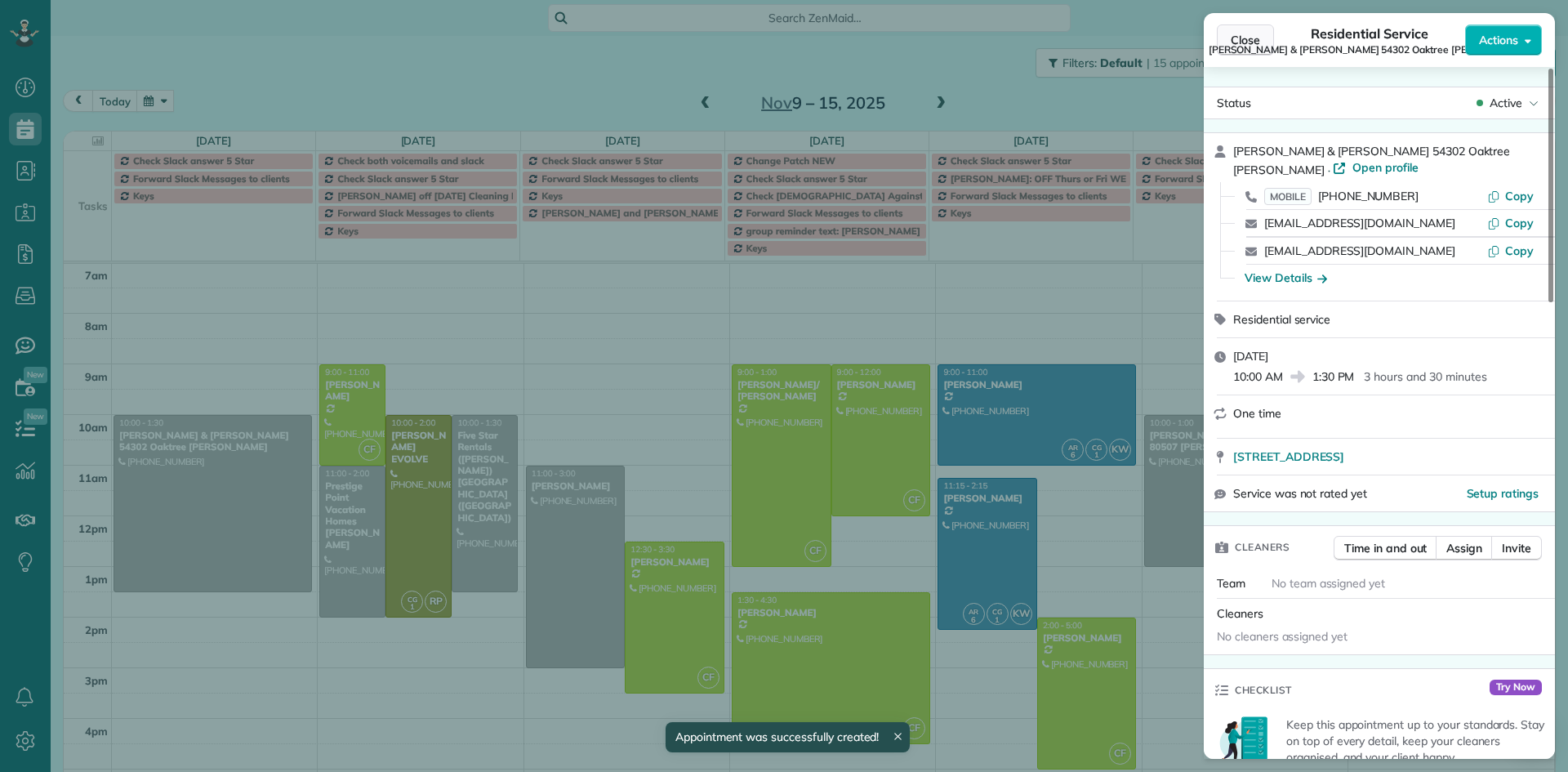
click at [1255, 44] on span "Close" at bounding box center [1245, 40] width 29 height 16
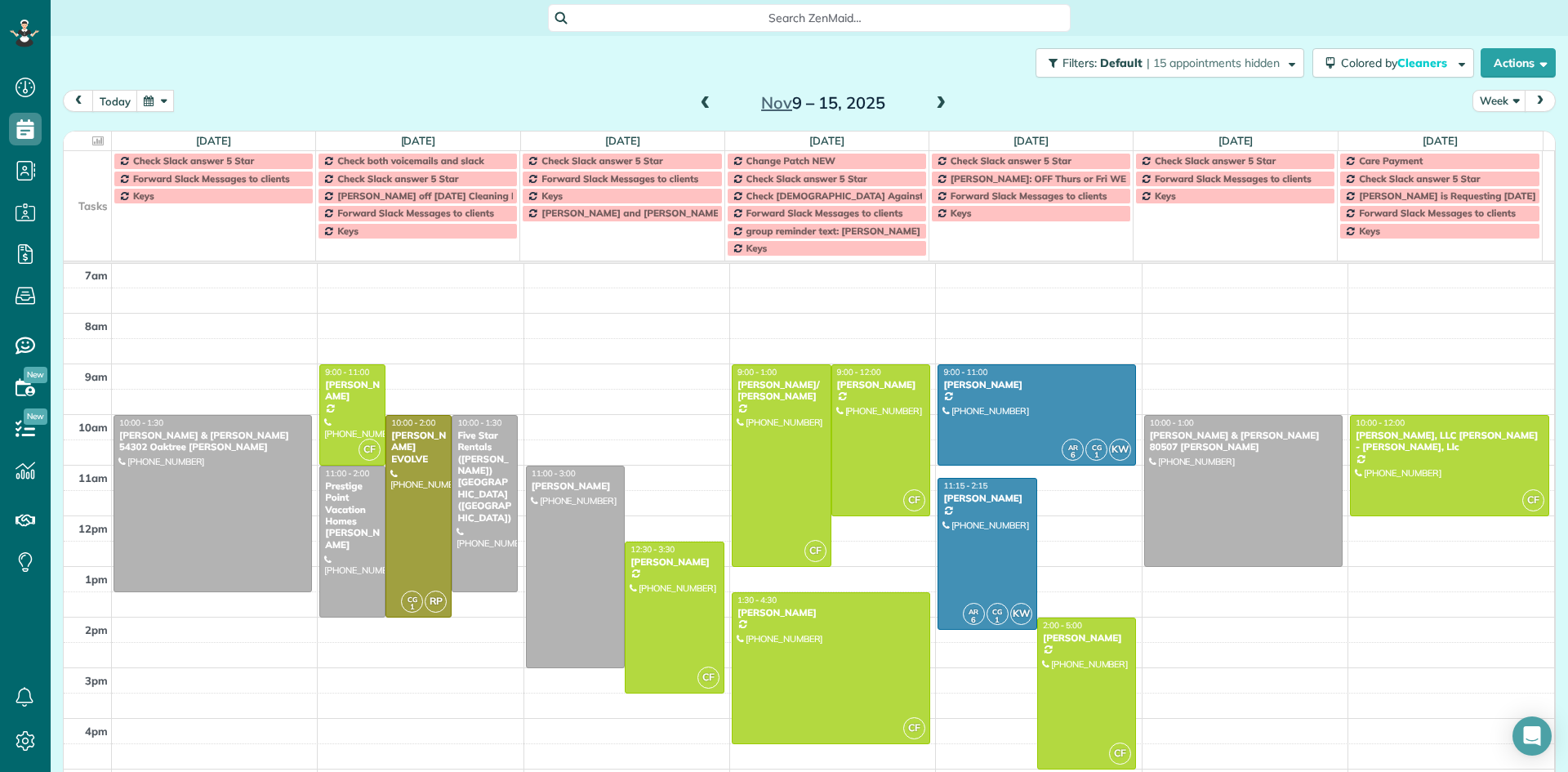
click at [701, 107] on span at bounding box center [705, 103] width 18 height 15
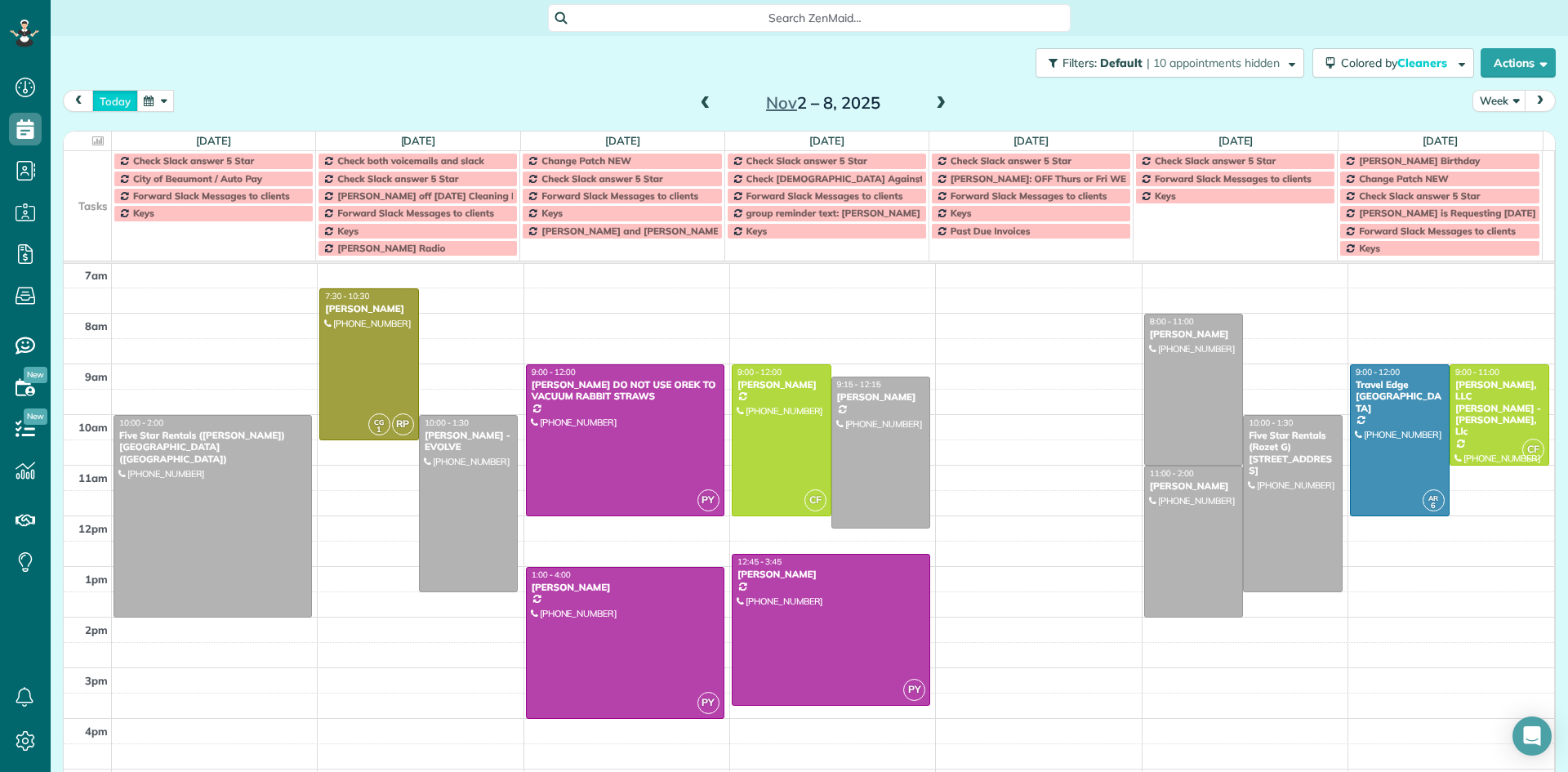
click at [129, 102] on button "today" at bounding box center [116, 101] width 46 height 22
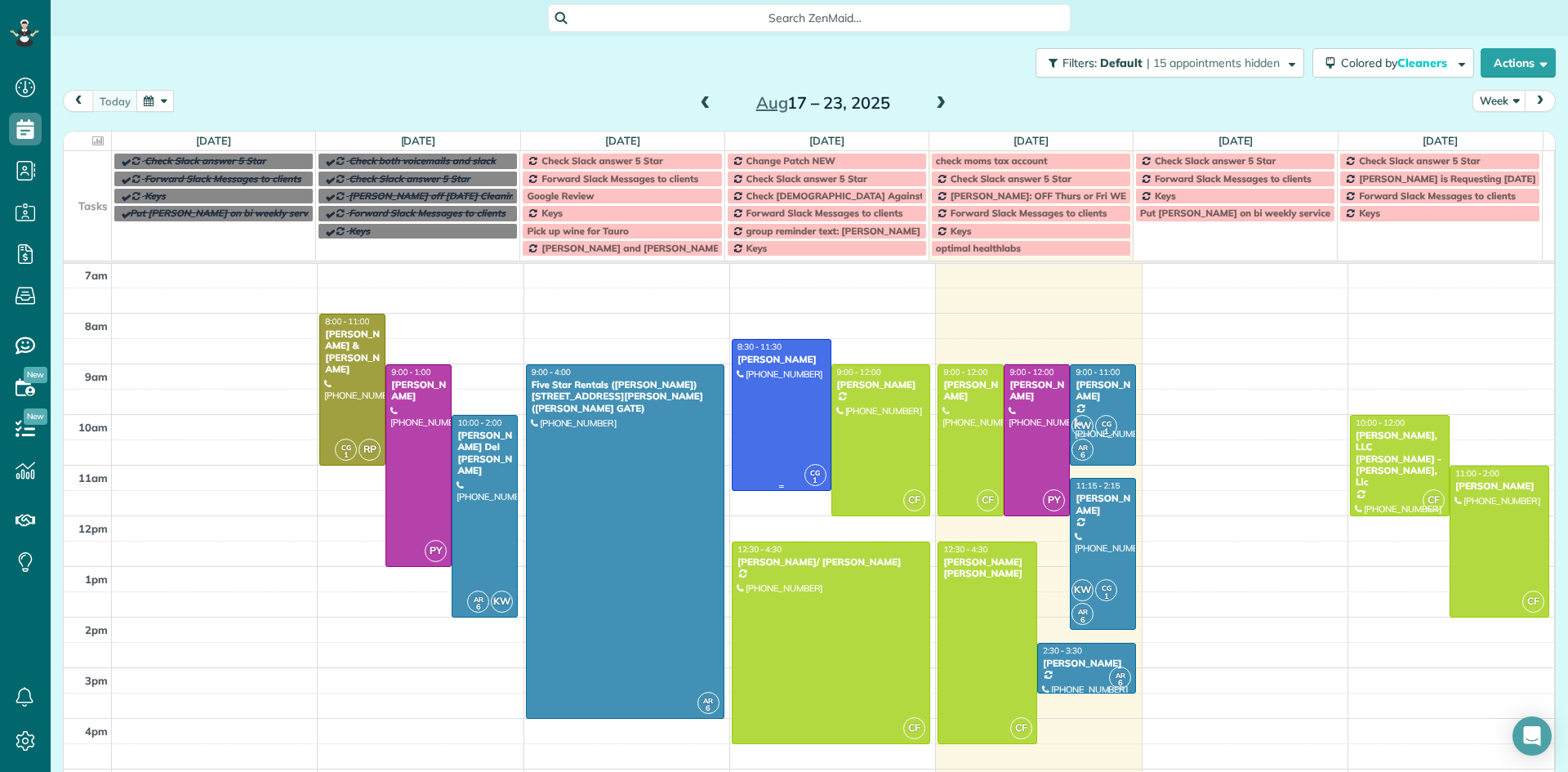
click at [757, 427] on div at bounding box center [781, 415] width 98 height 150
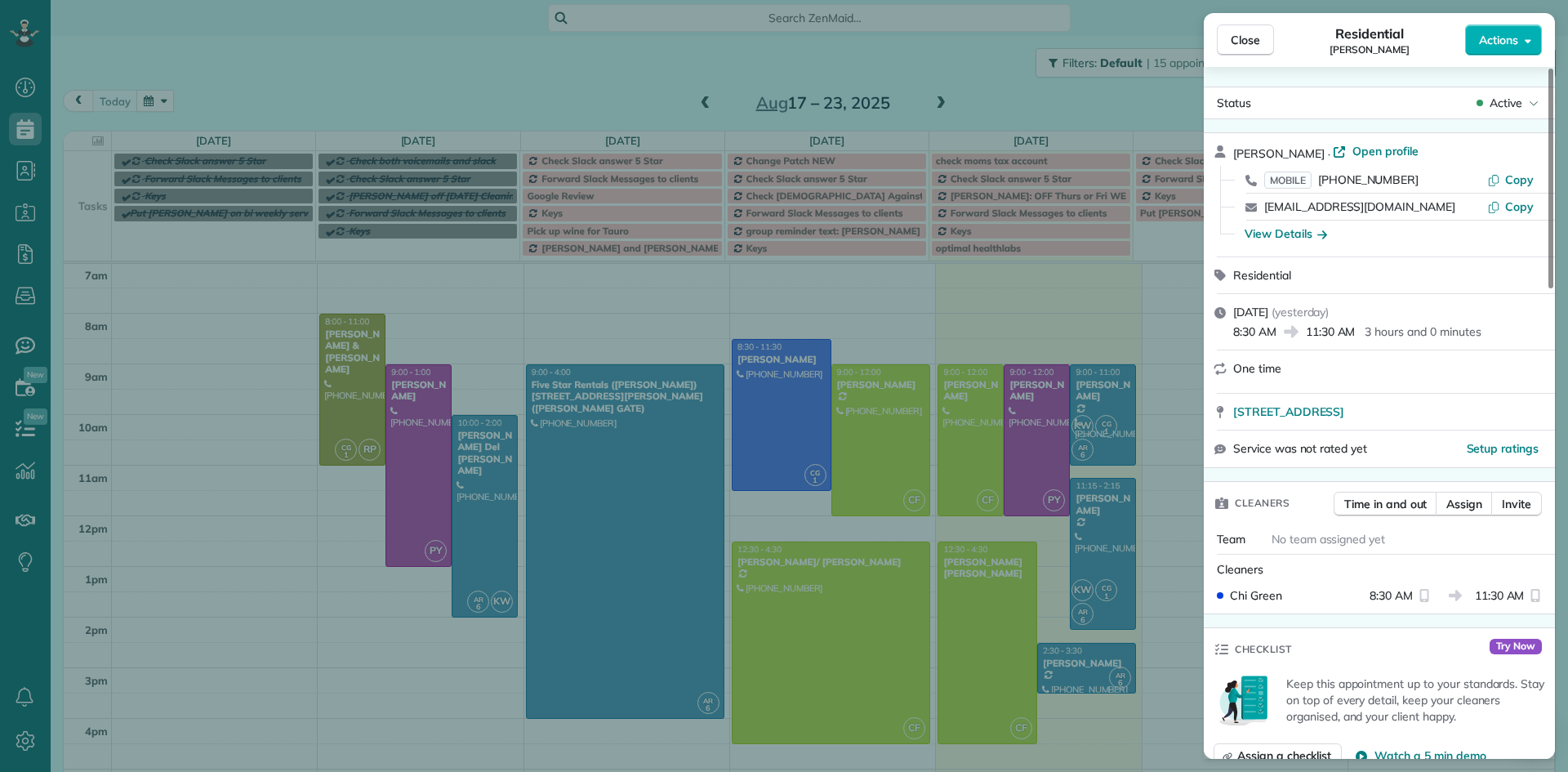
click at [1361, 148] on span "Open profile" at bounding box center [1385, 151] width 66 height 16
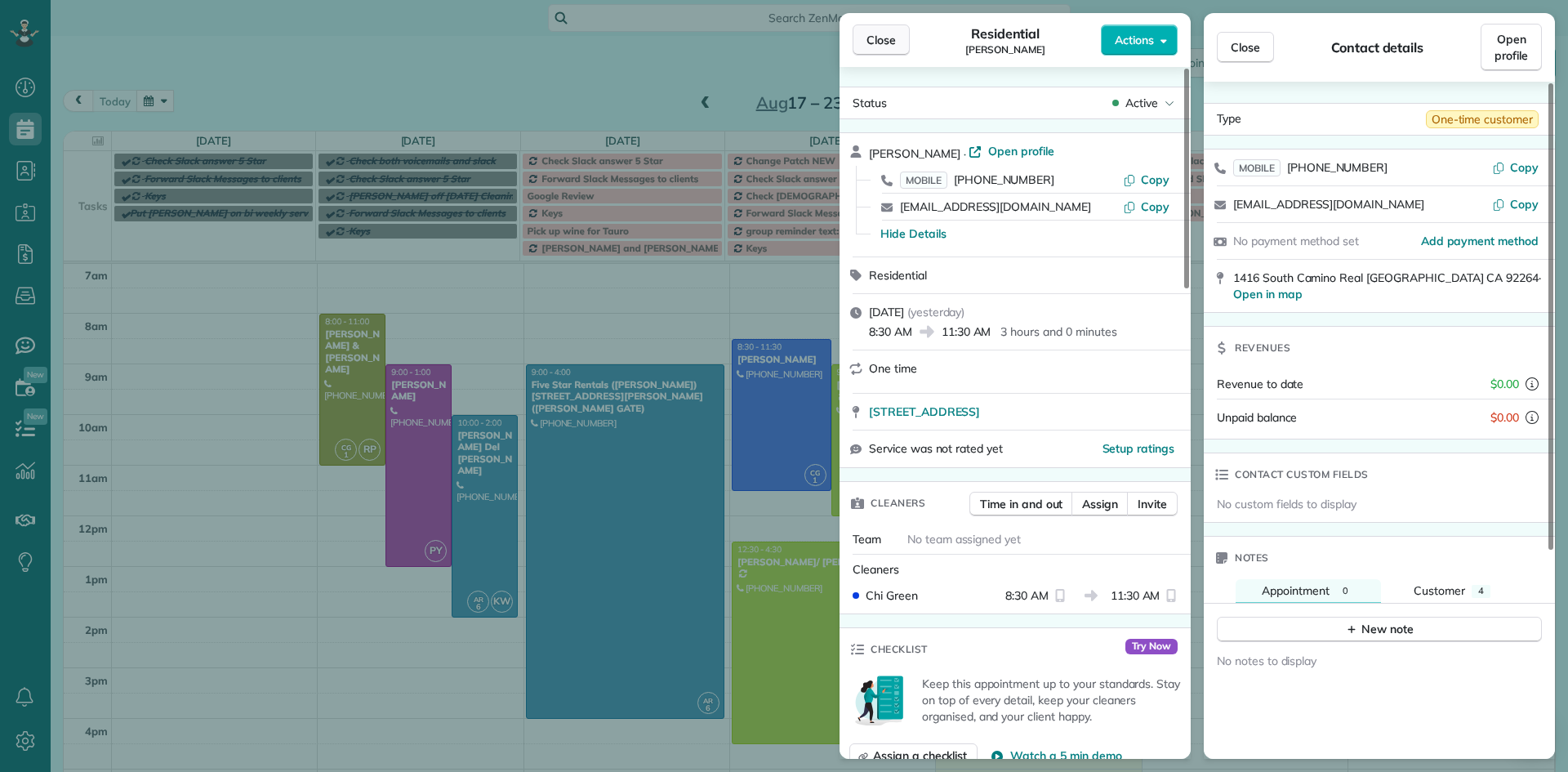
click at [878, 37] on span "Close" at bounding box center [880, 40] width 29 height 16
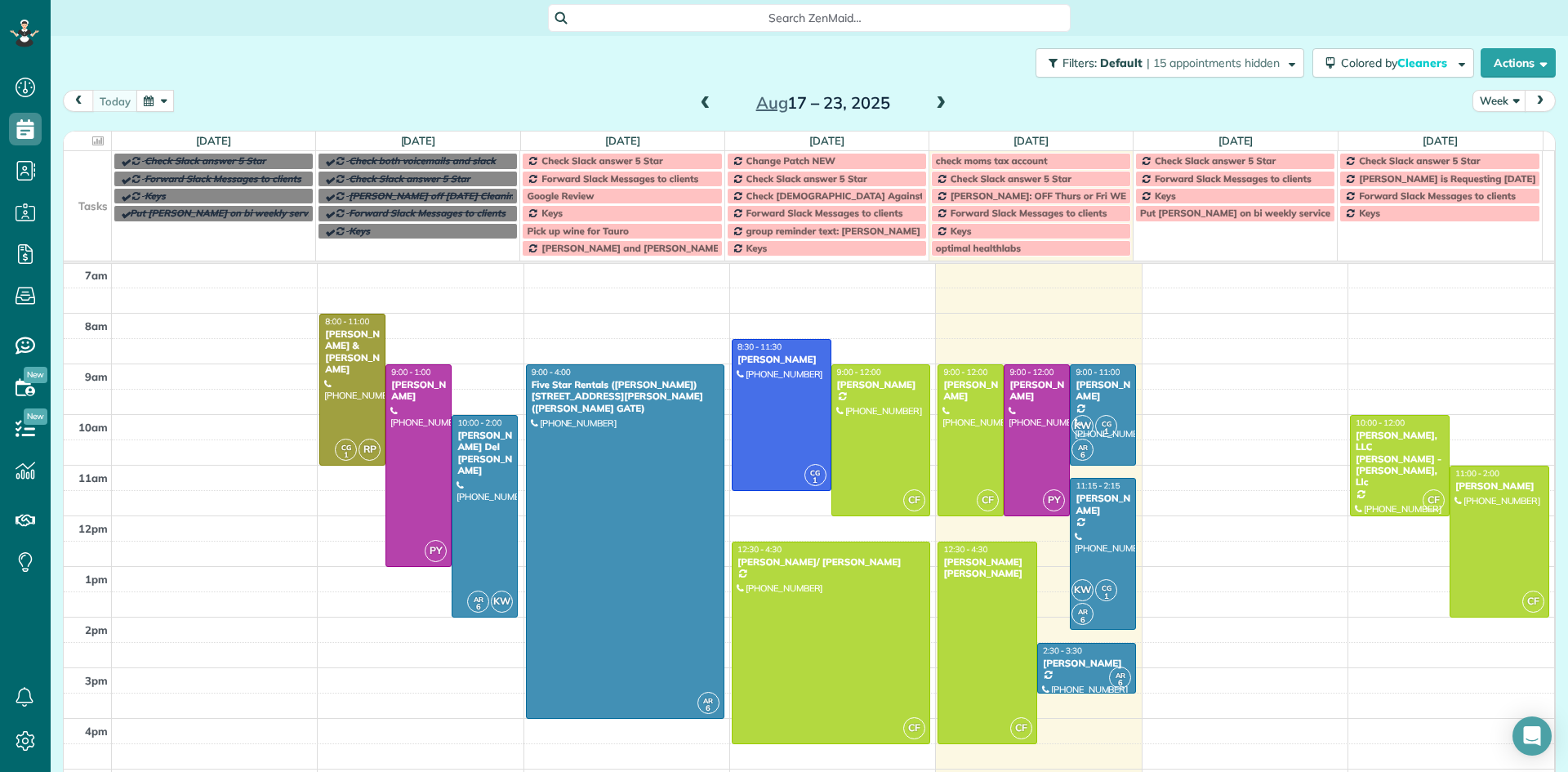
click at [933, 106] on span at bounding box center [940, 103] width 18 height 15
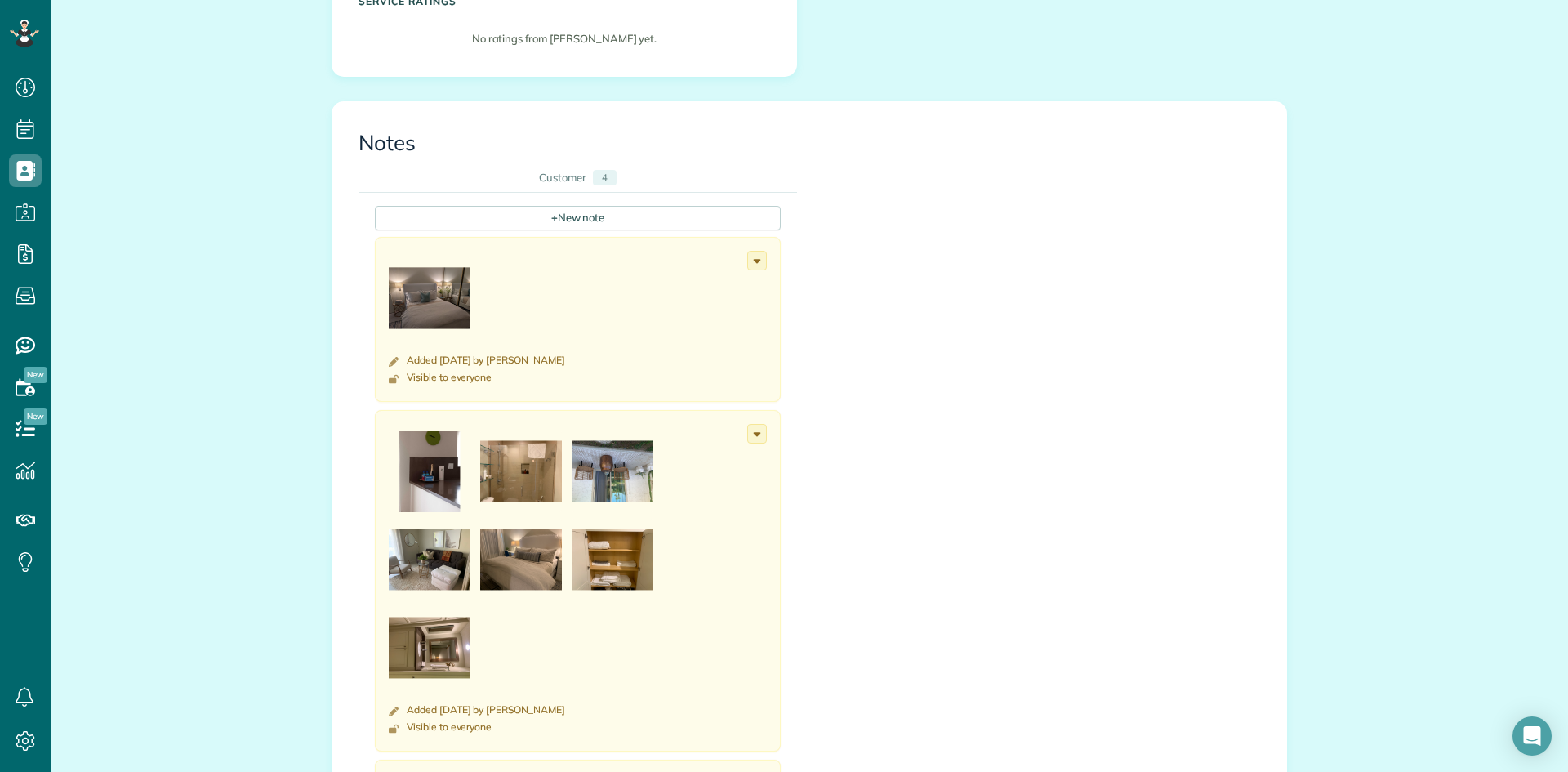
scroll to position [408, 0]
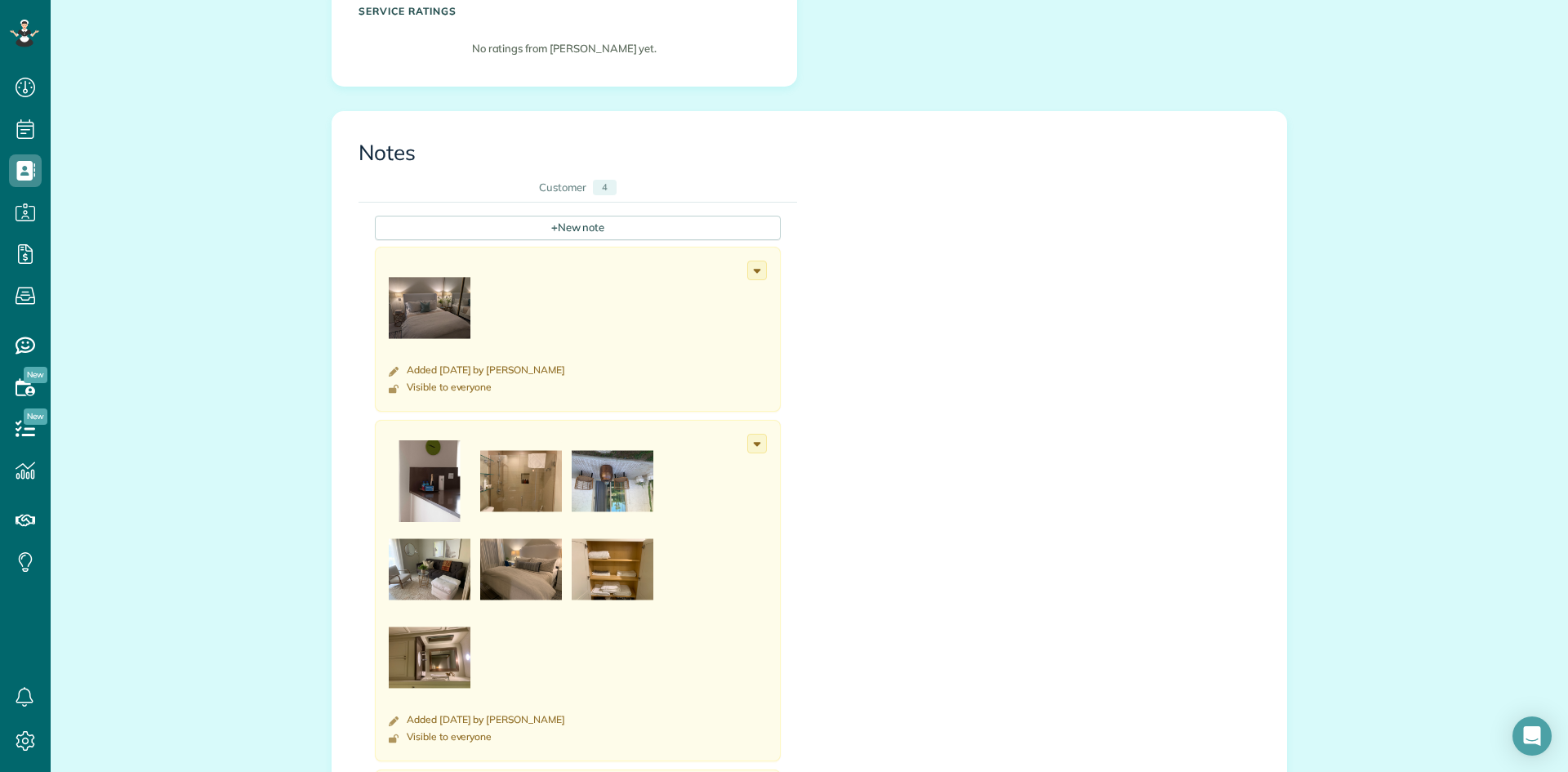
click at [549, 579] on img at bounding box center [521, 569] width 81 height 81
